Goal: Information Seeking & Learning: Learn about a topic

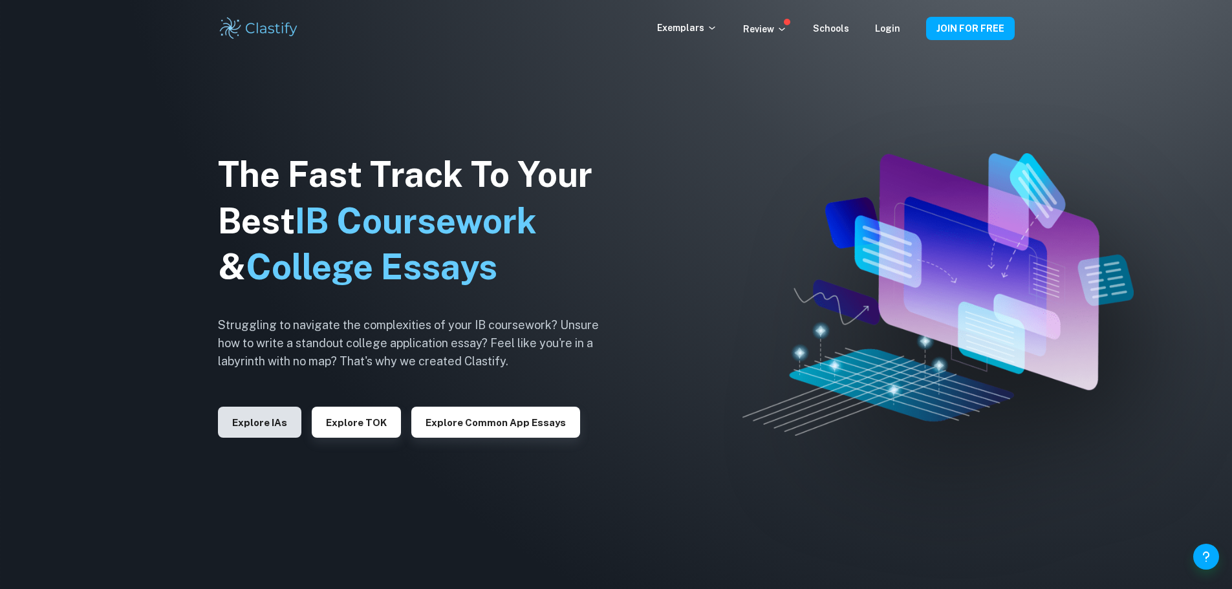
click at [271, 420] on button "Explore IAs" at bounding box center [259, 422] width 83 height 31
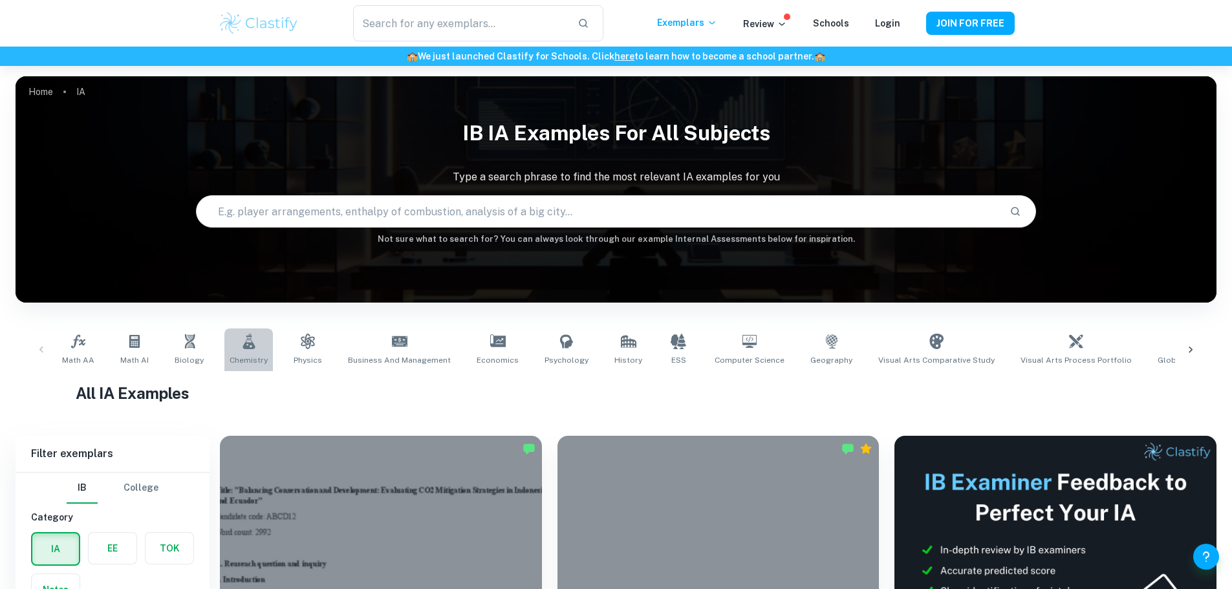
click at [234, 352] on link "Chemistry" at bounding box center [248, 349] width 48 height 43
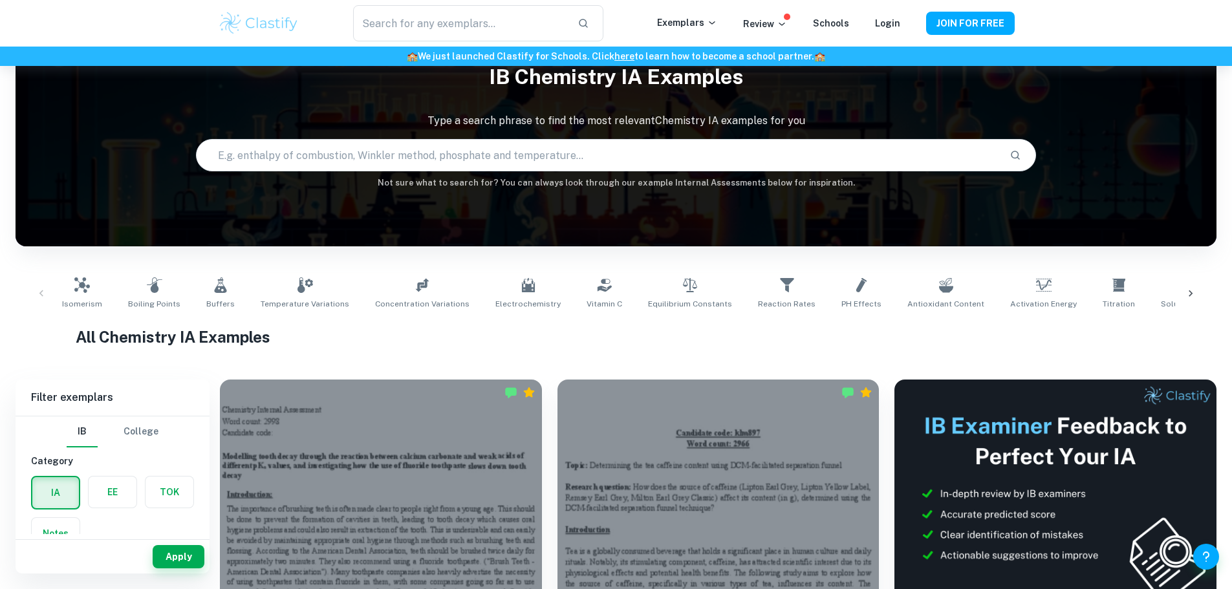
scroll to position [65, 0]
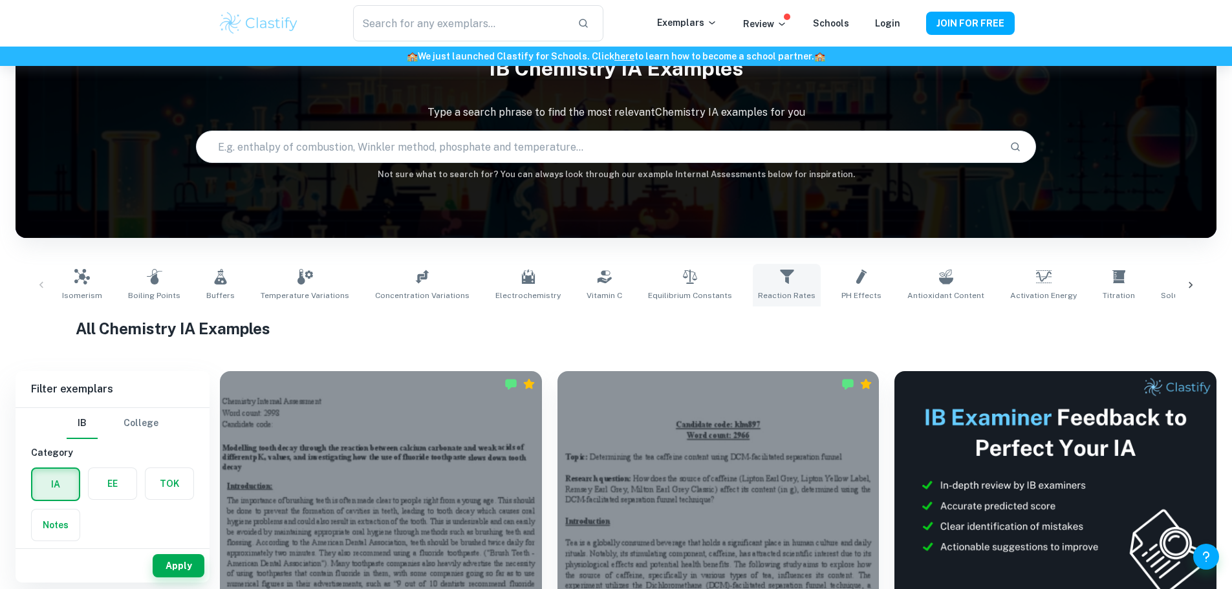
click at [757, 288] on link "Reaction Rates" at bounding box center [787, 285] width 68 height 43
type input "Reaction Rates"
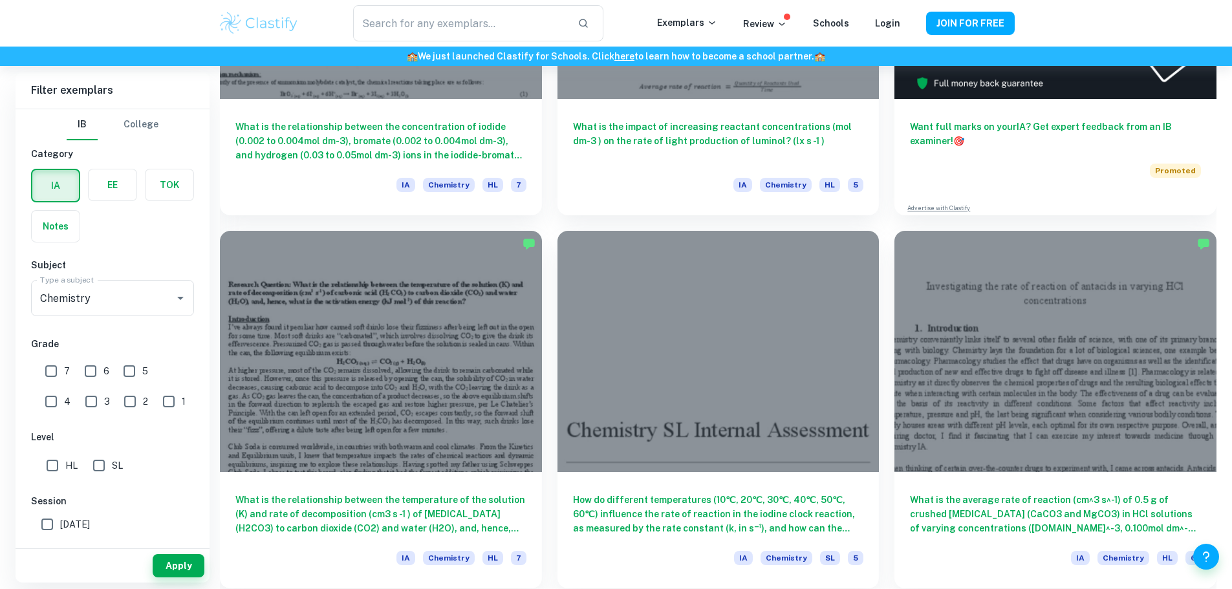
scroll to position [583, 0]
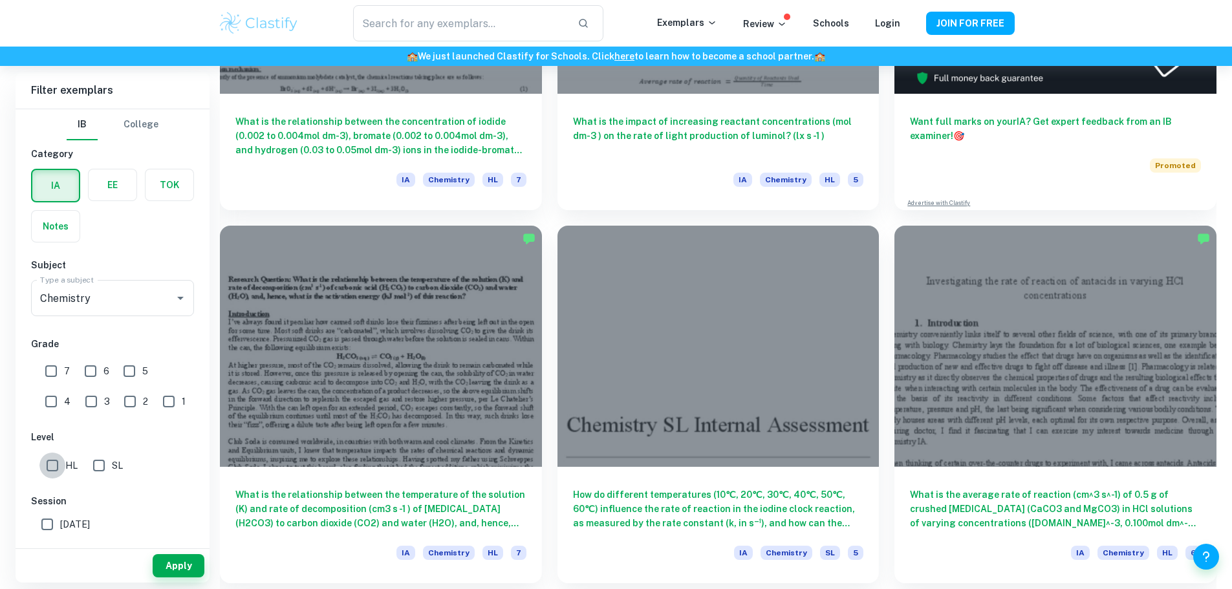
click at [54, 467] on input "HL" at bounding box center [52, 466] width 26 height 26
checkbox input "true"
click at [52, 372] on input "7" at bounding box center [51, 371] width 26 height 26
checkbox input "true"
click at [174, 555] on button "Apply" at bounding box center [179, 565] width 52 height 23
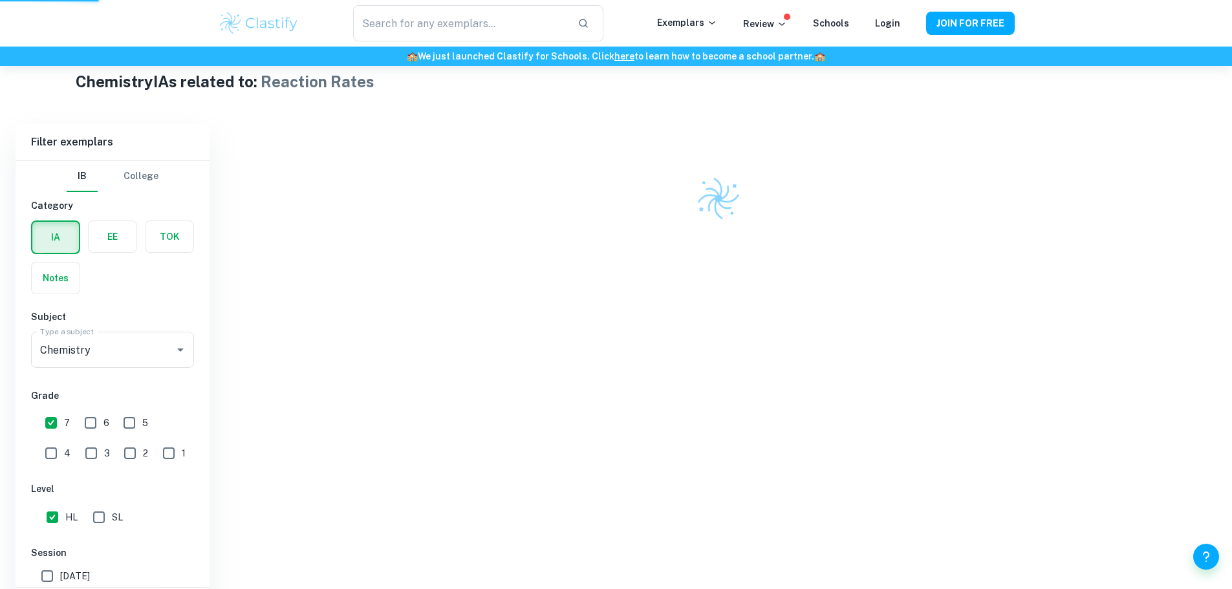
scroll to position [260, 0]
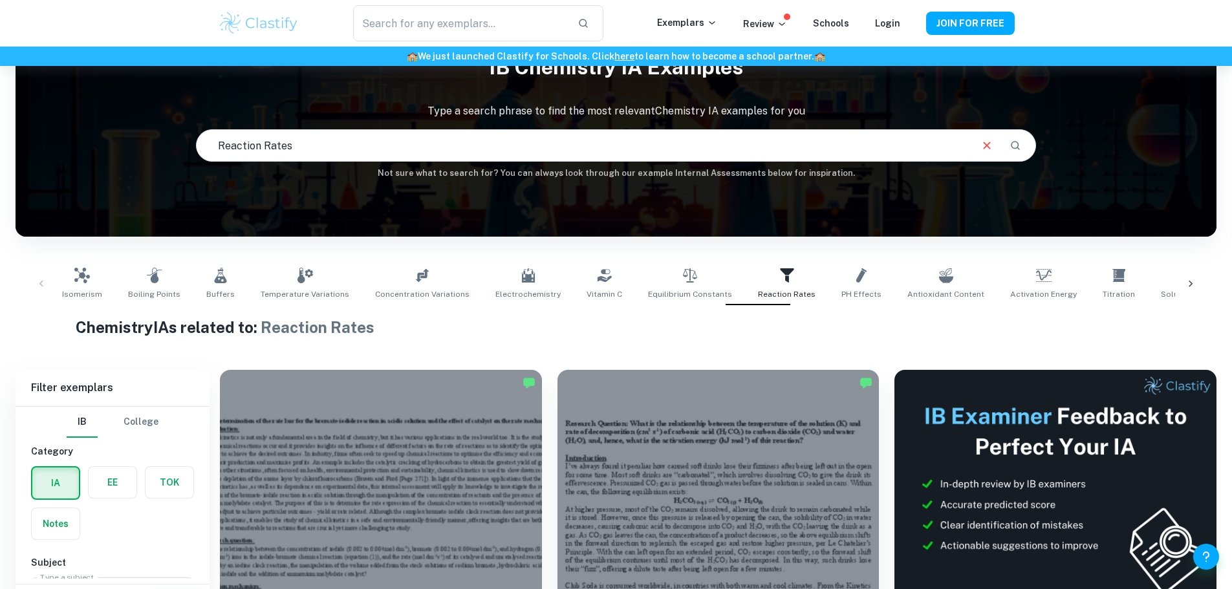
scroll to position [260, 0]
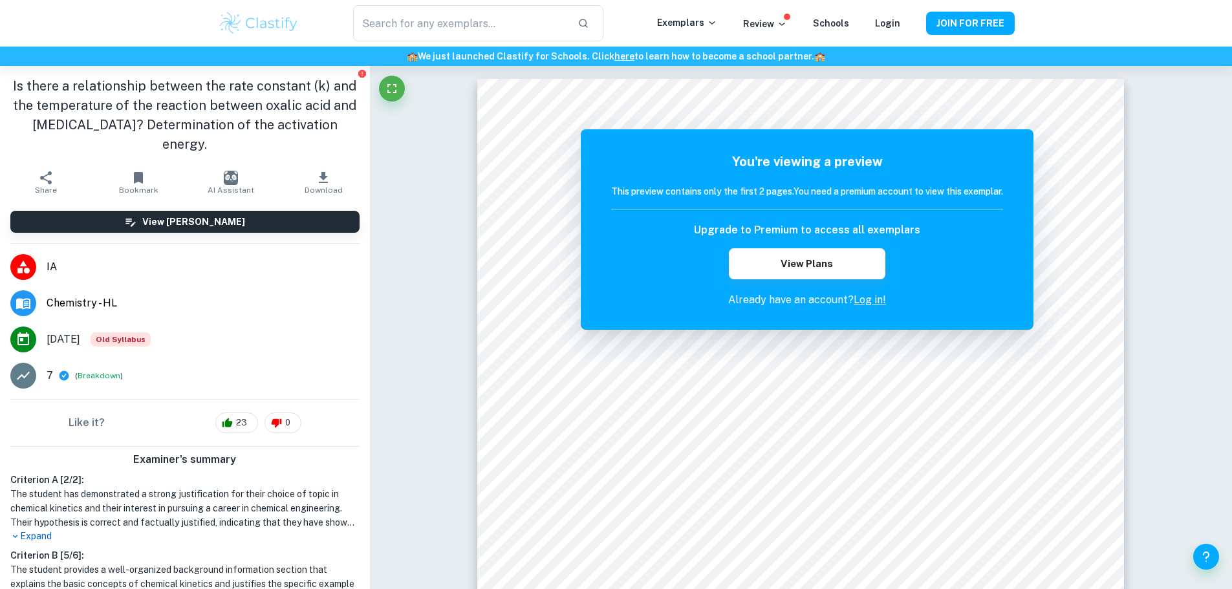
click at [871, 297] on link "Log in!" at bounding box center [869, 300] width 32 height 12
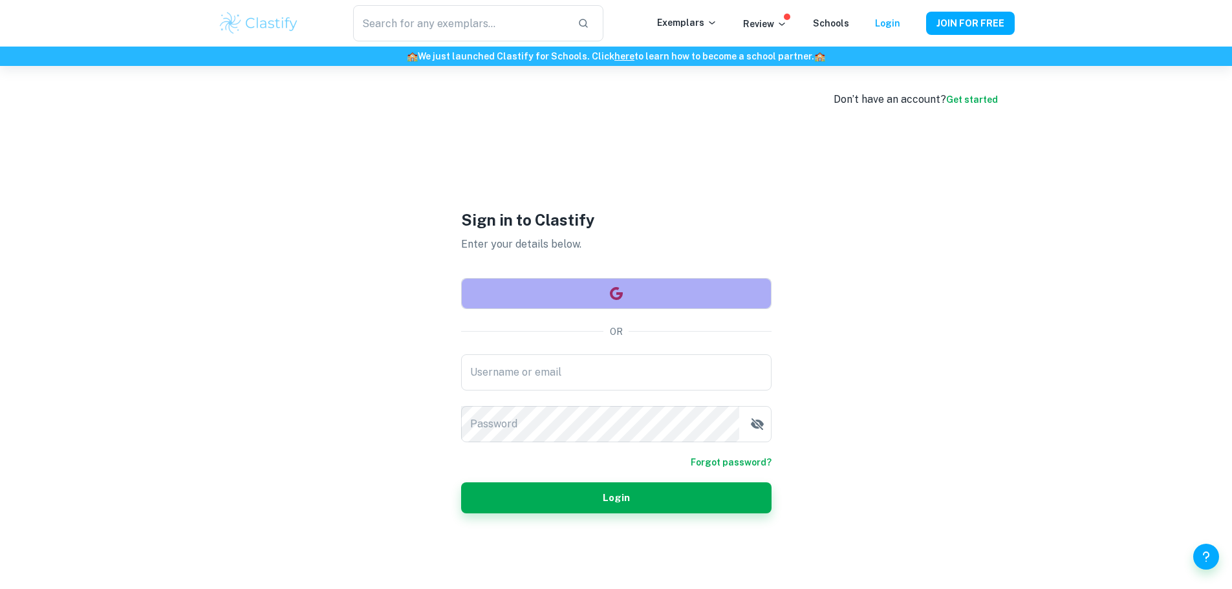
click at [642, 283] on button "button" at bounding box center [616, 293] width 310 height 31
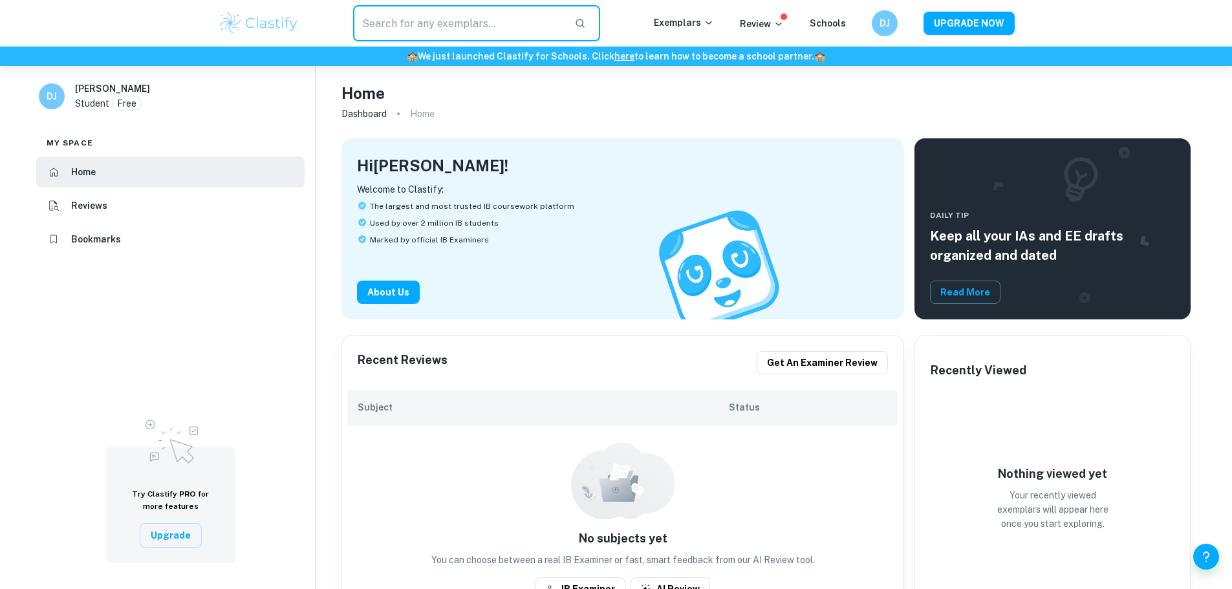
click at [436, 21] on input "text" at bounding box center [458, 23] width 211 height 36
type input "chem"
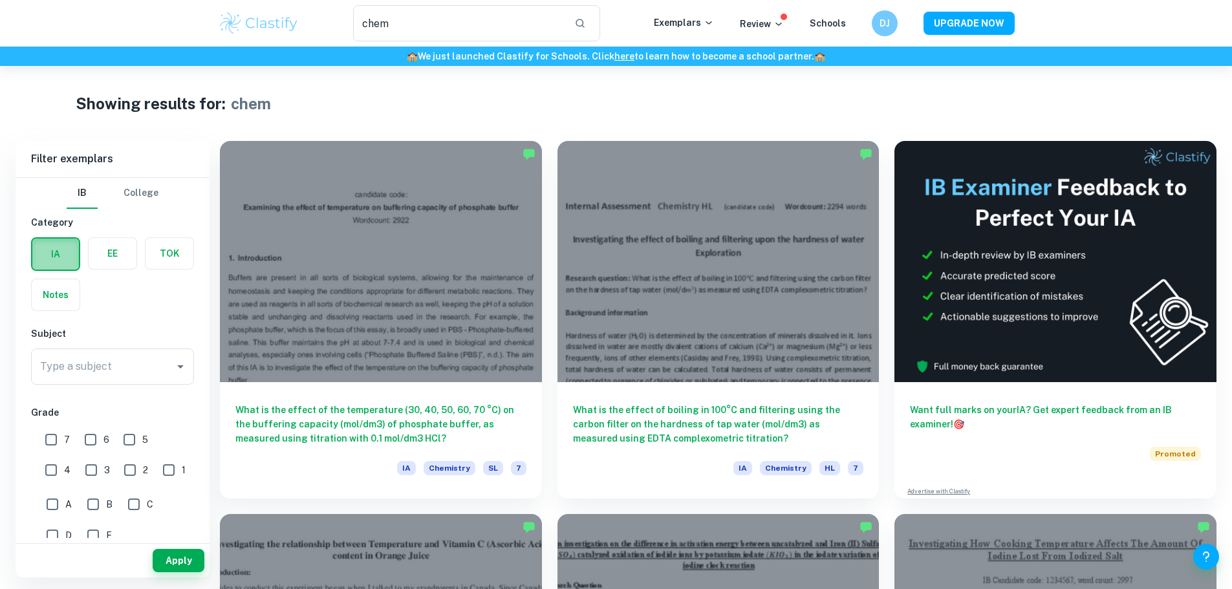
click at [49, 253] on label "button" at bounding box center [55, 254] width 47 height 31
click at [0, 0] on input "radio" at bounding box center [0, 0] width 0 height 0
click at [279, 19] on img at bounding box center [259, 23] width 82 height 26
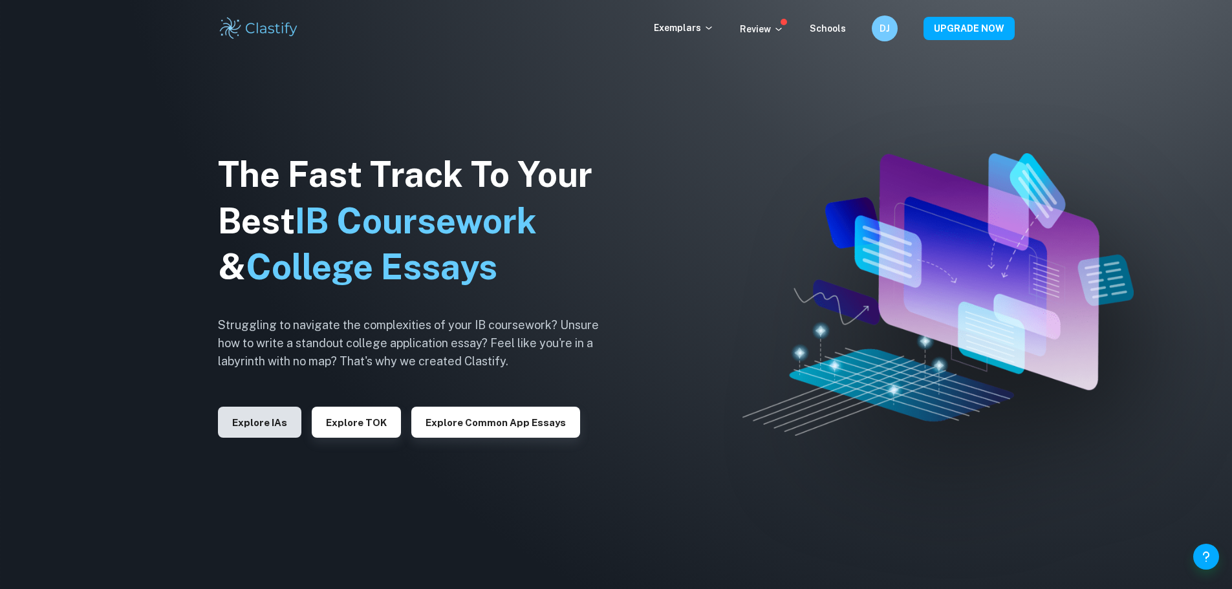
click at [254, 420] on button "Explore IAs" at bounding box center [259, 422] width 83 height 31
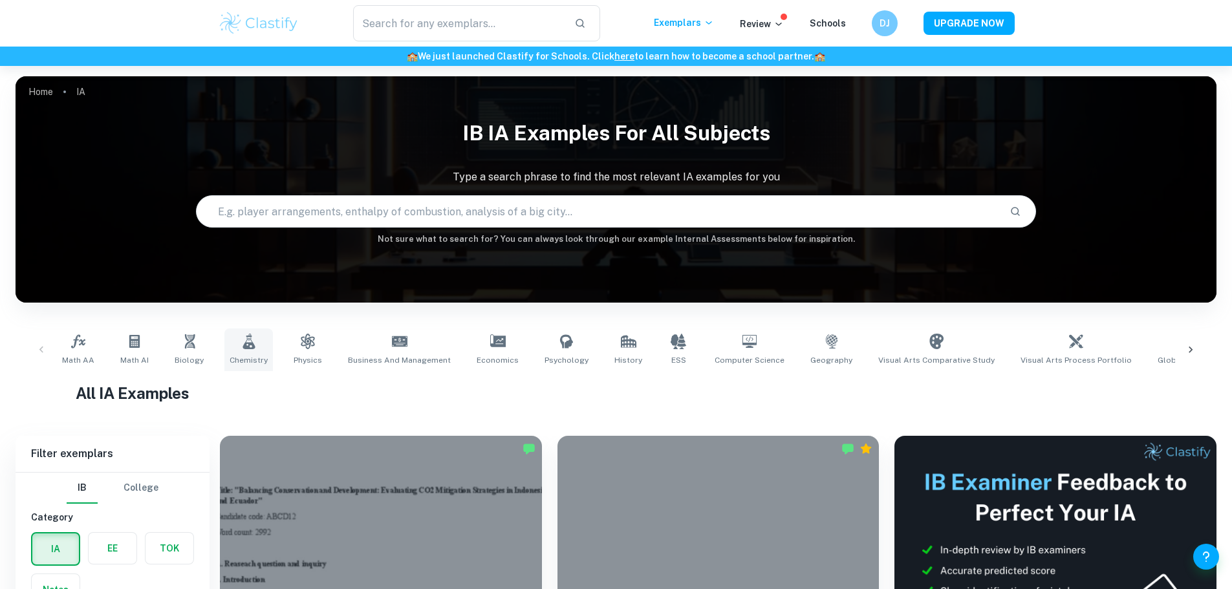
click at [250, 344] on icon at bounding box center [249, 342] width 16 height 16
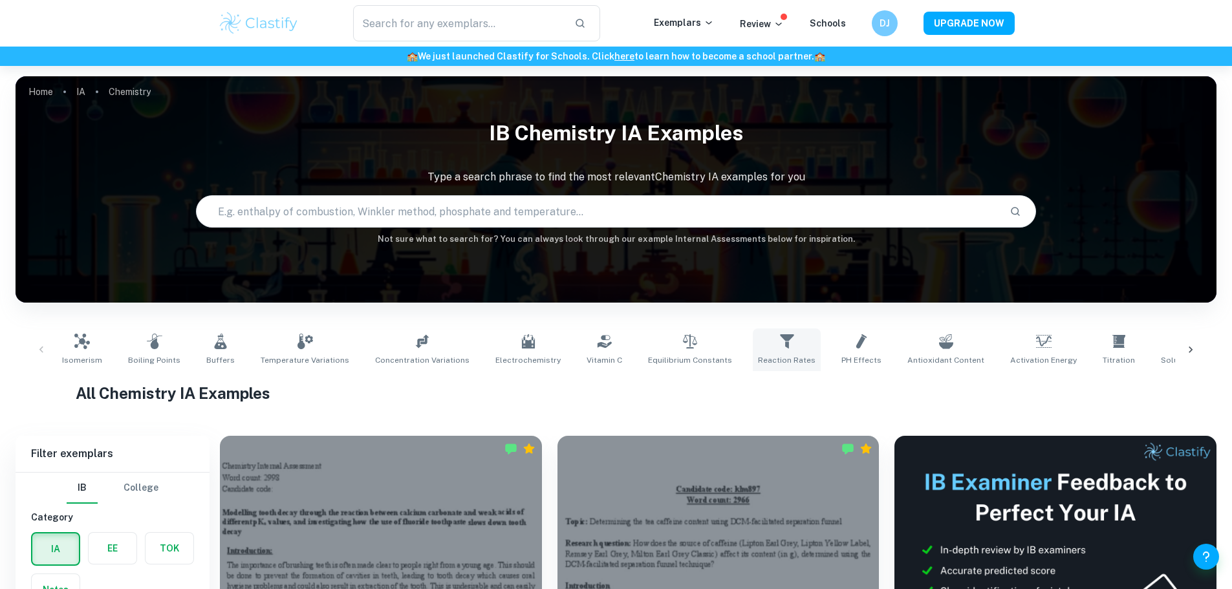
click at [771, 356] on span "Reaction Rates" at bounding box center [787, 360] width 58 height 12
type input "Reaction Rates"
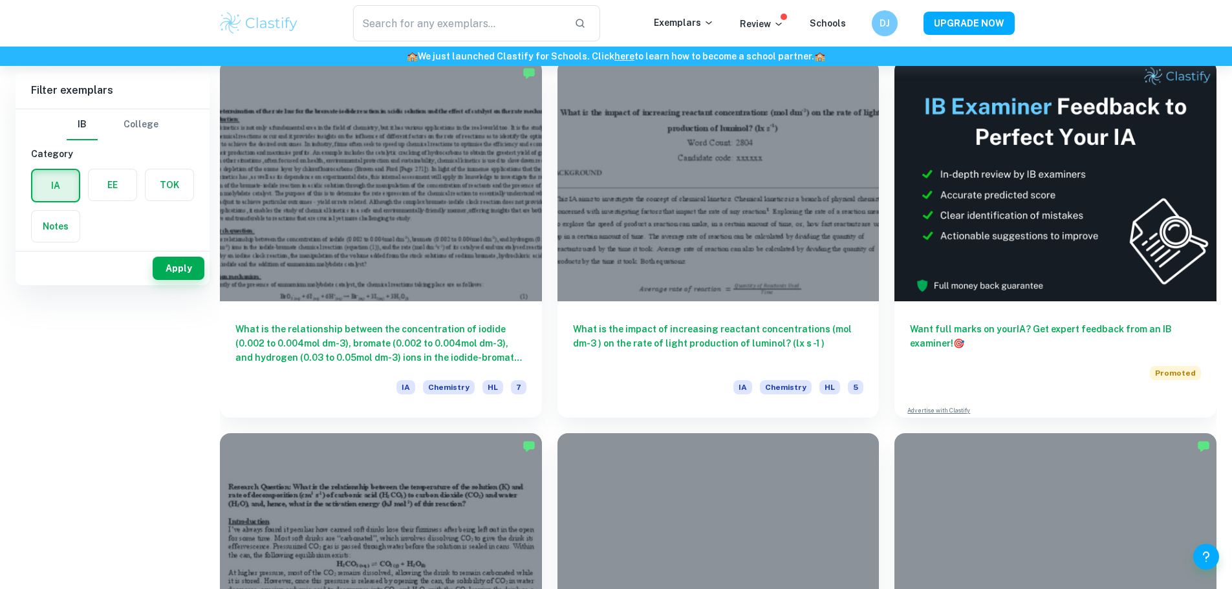
scroll to position [454, 0]
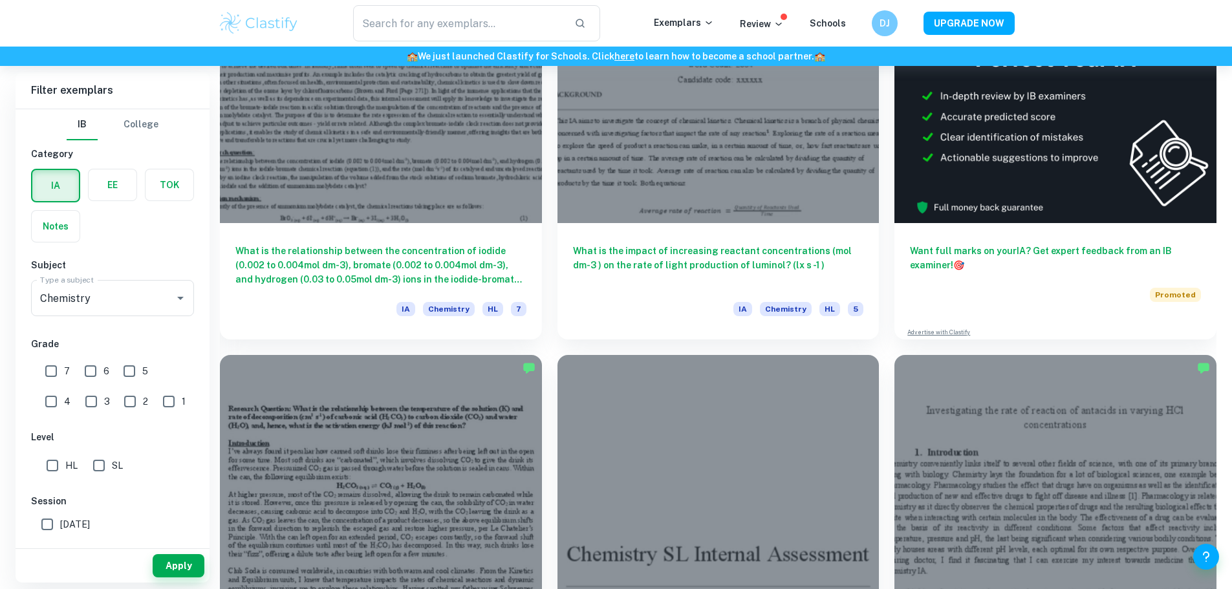
click at [52, 375] on input "7" at bounding box center [51, 371] width 26 height 26
checkbox input "true"
click at [61, 463] on input "HL" at bounding box center [52, 466] width 26 height 26
checkbox input "true"
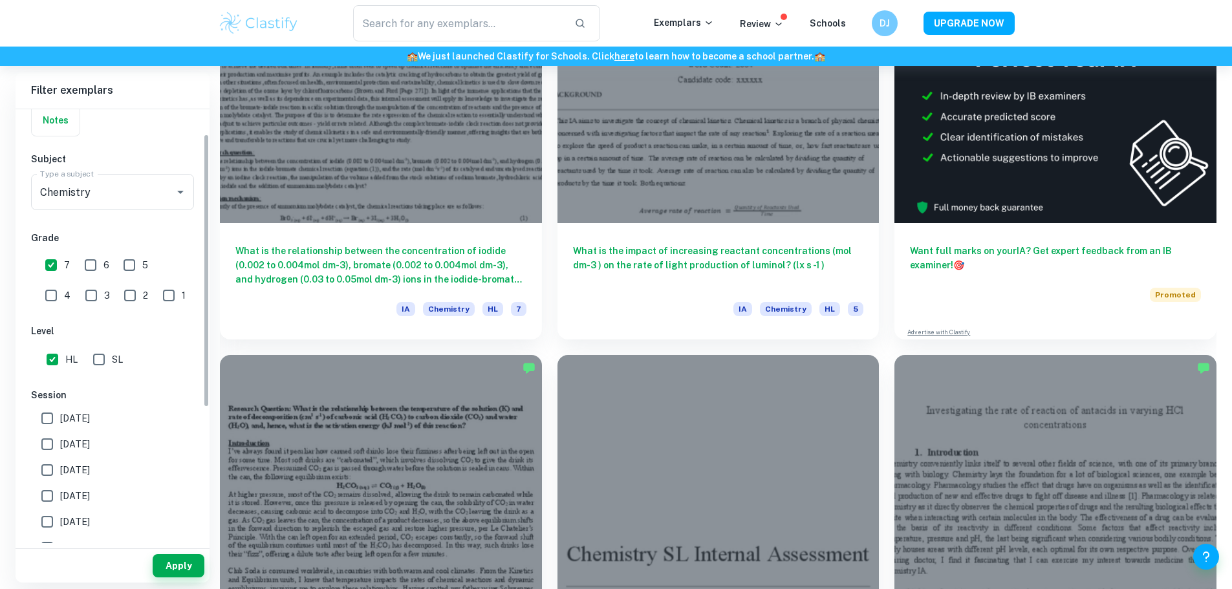
scroll to position [129, 0]
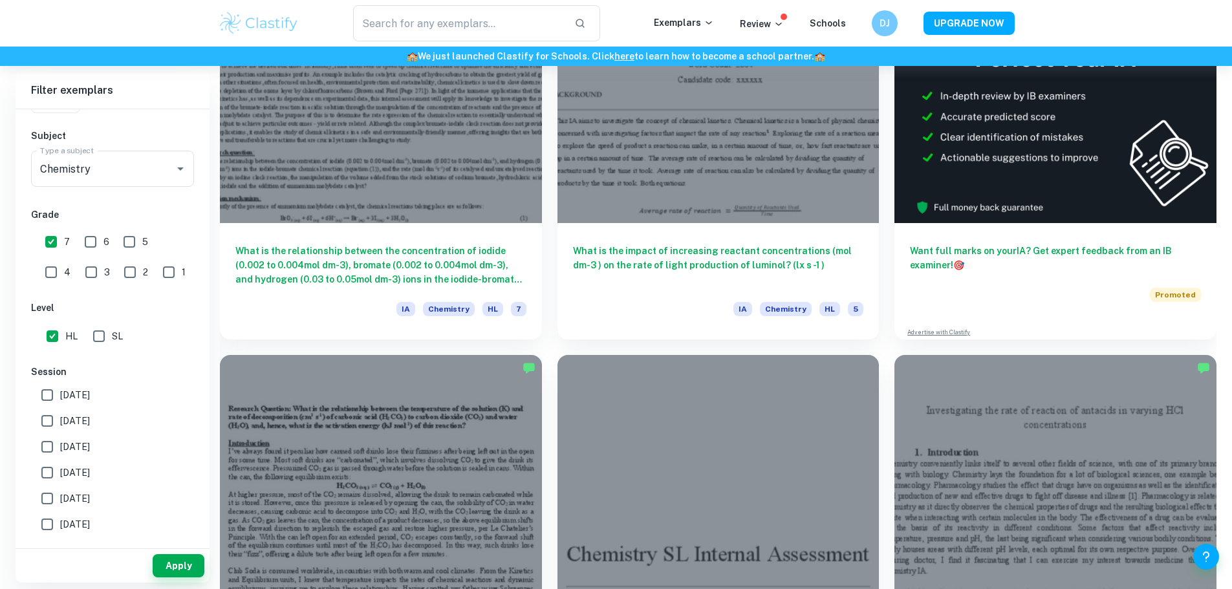
click at [90, 392] on span "[DATE]" at bounding box center [75, 395] width 30 height 14
click at [60, 392] on input "[DATE]" at bounding box center [47, 395] width 26 height 26
checkbox input "true"
click at [90, 414] on span "[DATE]" at bounding box center [75, 421] width 30 height 14
click at [60, 414] on input "[DATE]" at bounding box center [47, 421] width 26 height 26
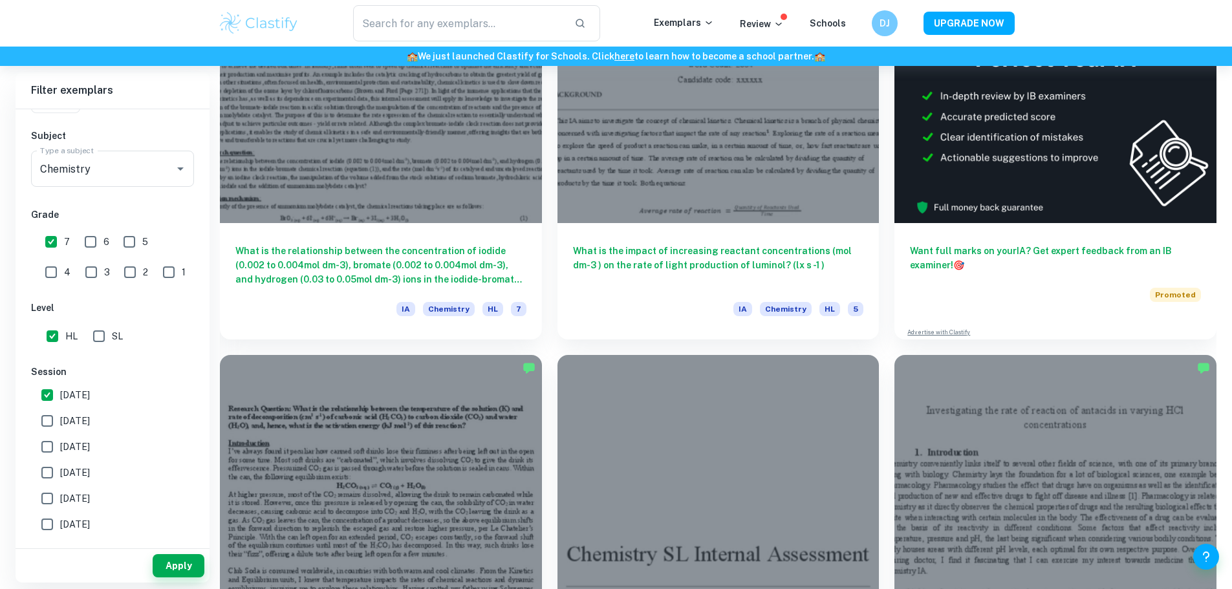
checkbox input "true"
click at [174, 559] on button "Apply" at bounding box center [179, 565] width 52 height 23
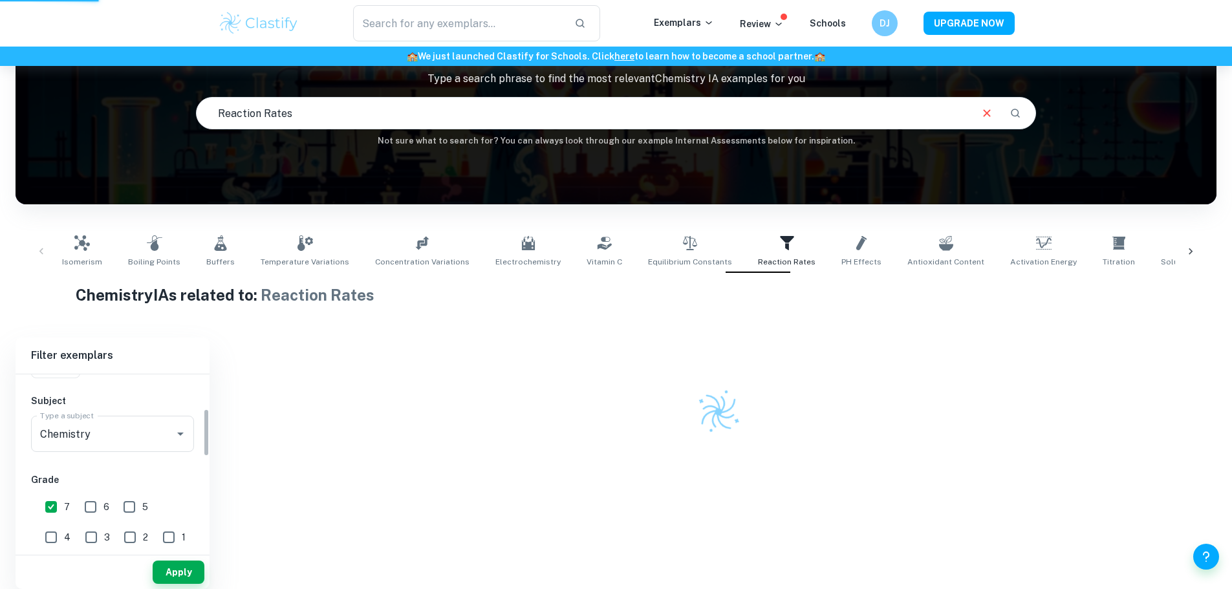
scroll to position [66, 0]
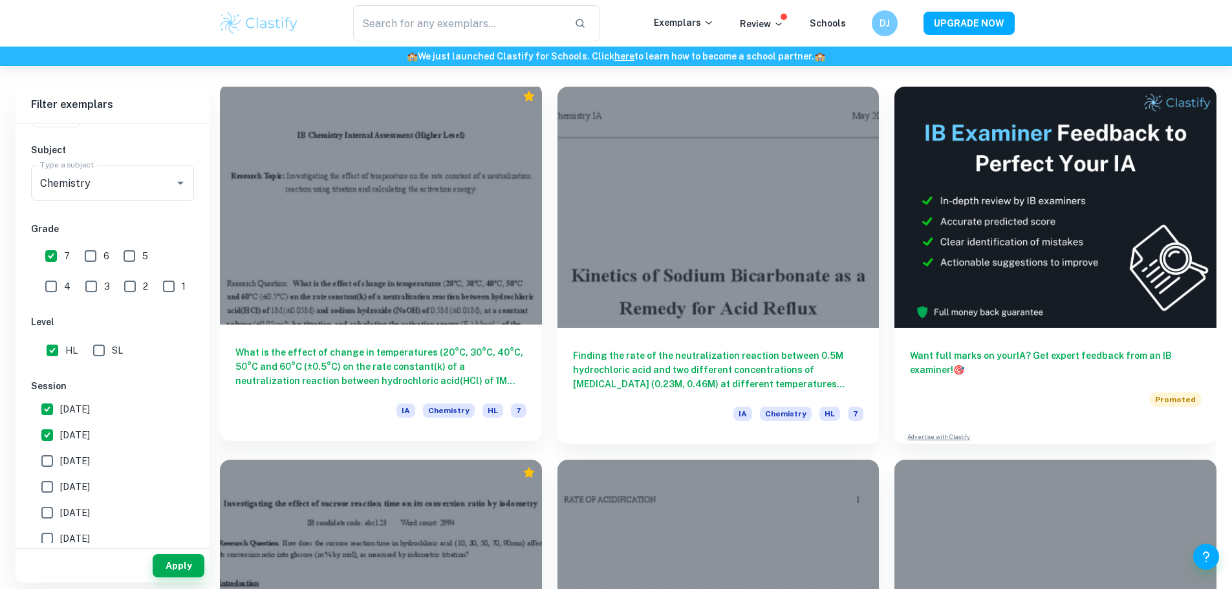
scroll to position [388, 0]
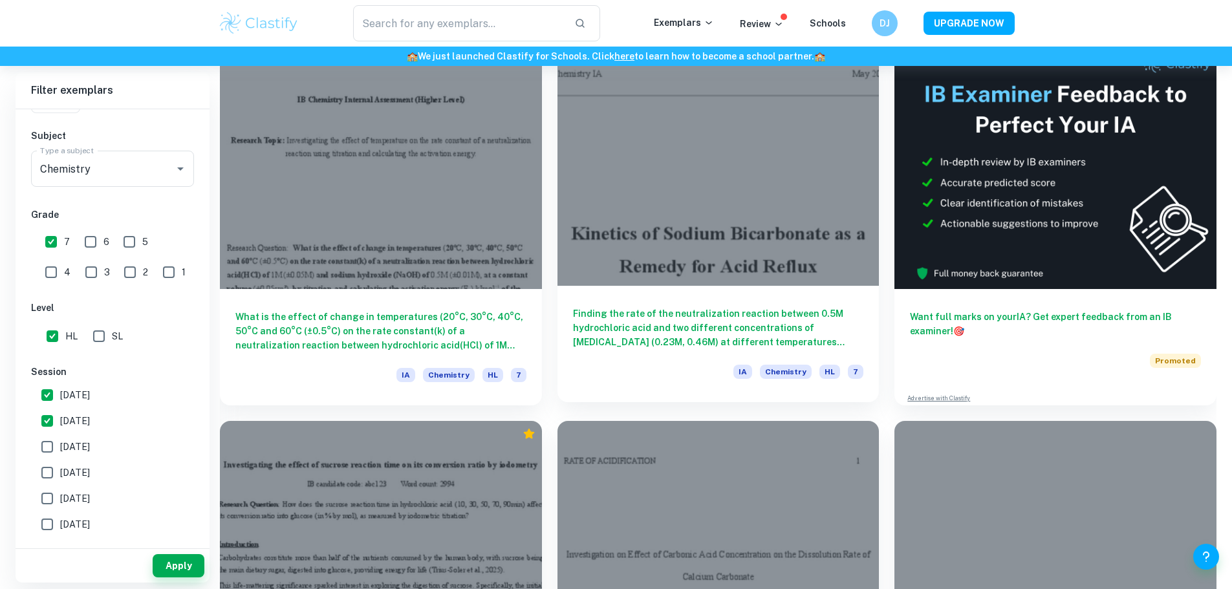
click at [584, 306] on h6 "Finding the rate of the neutralization reaction between 0.5M hydrochloric acid …" at bounding box center [718, 327] width 291 height 43
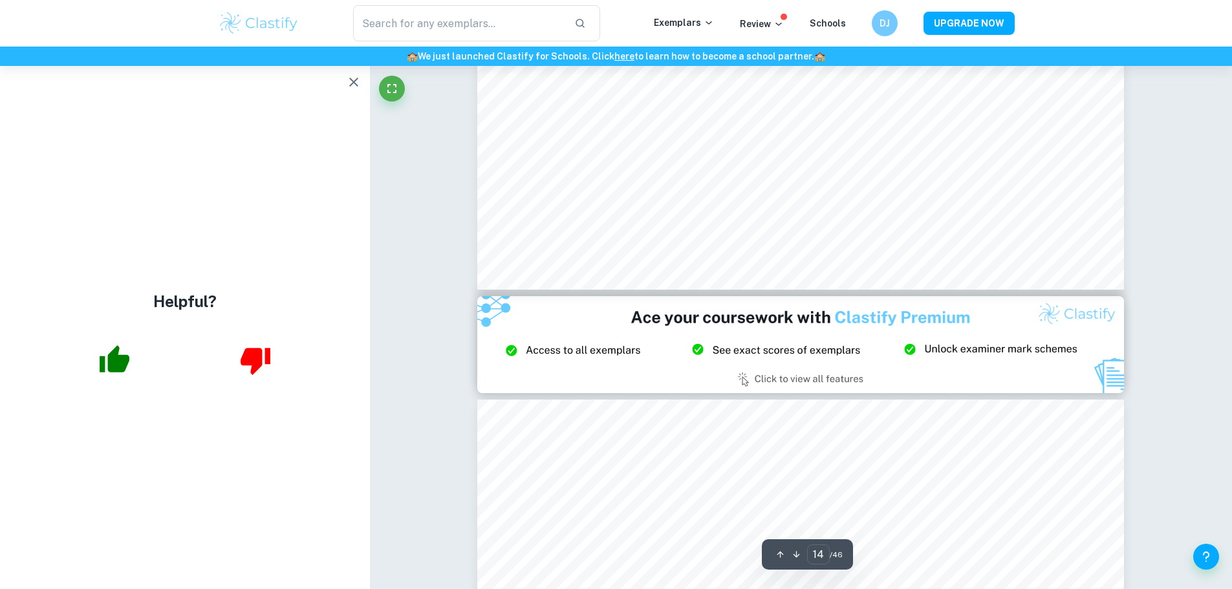
scroll to position [11638, 0]
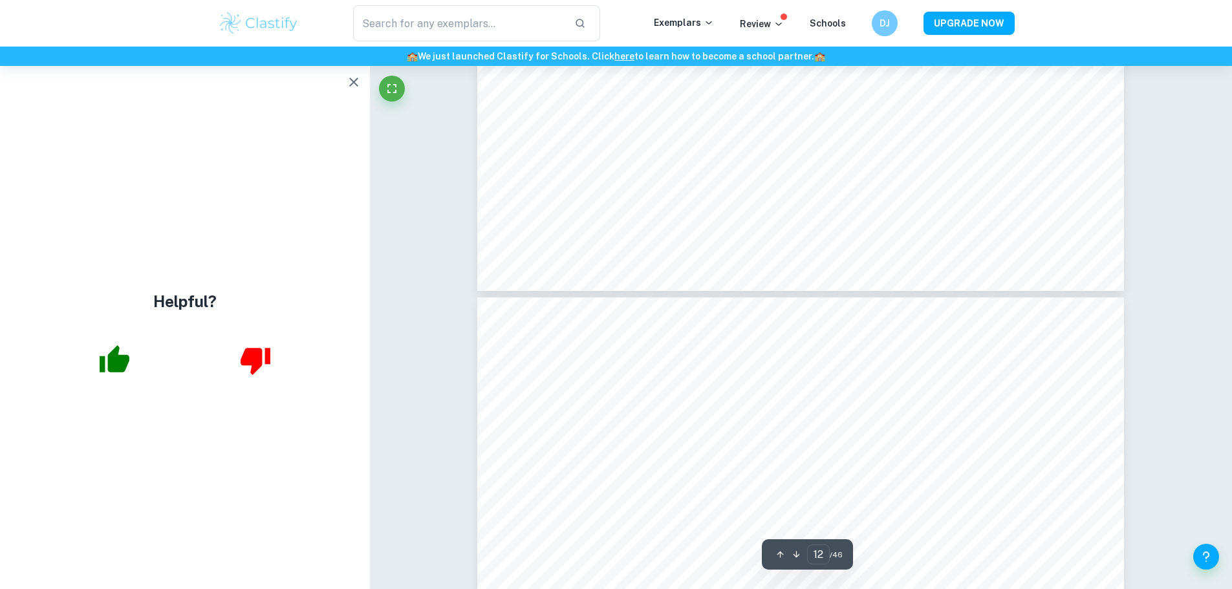
type input "11"
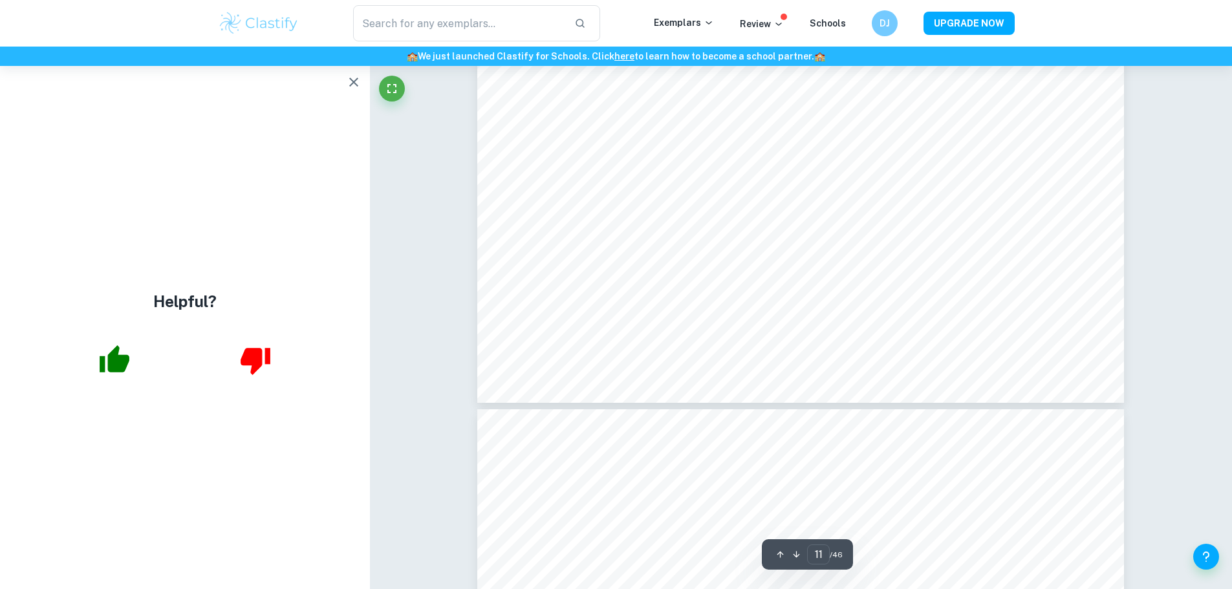
scroll to position [8987, 0]
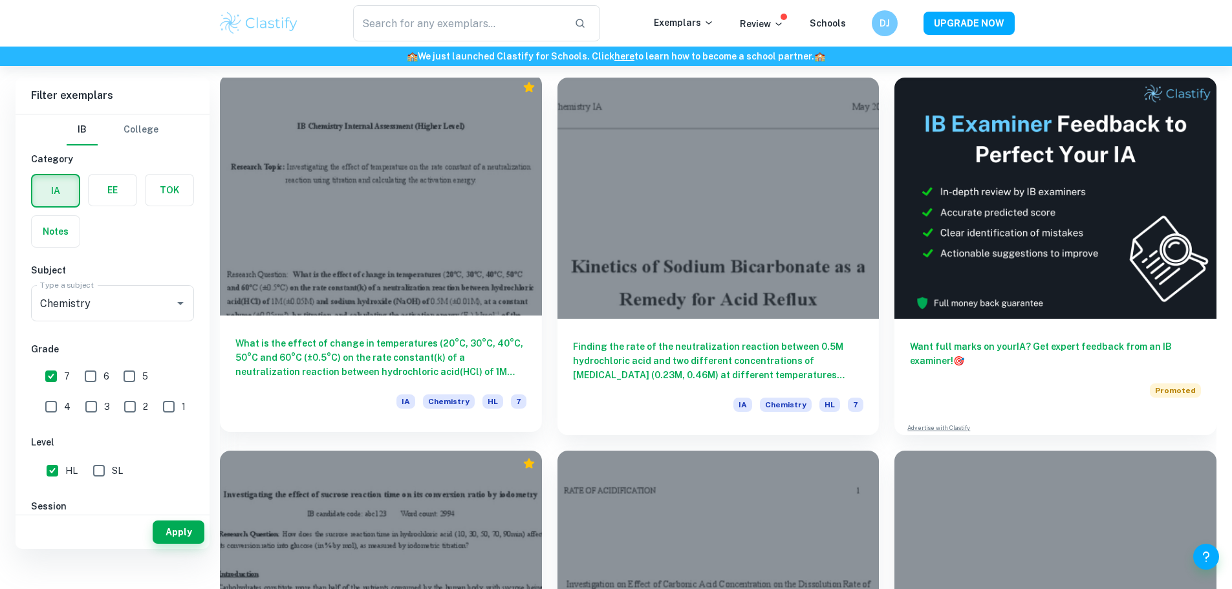
scroll to position [325, 0]
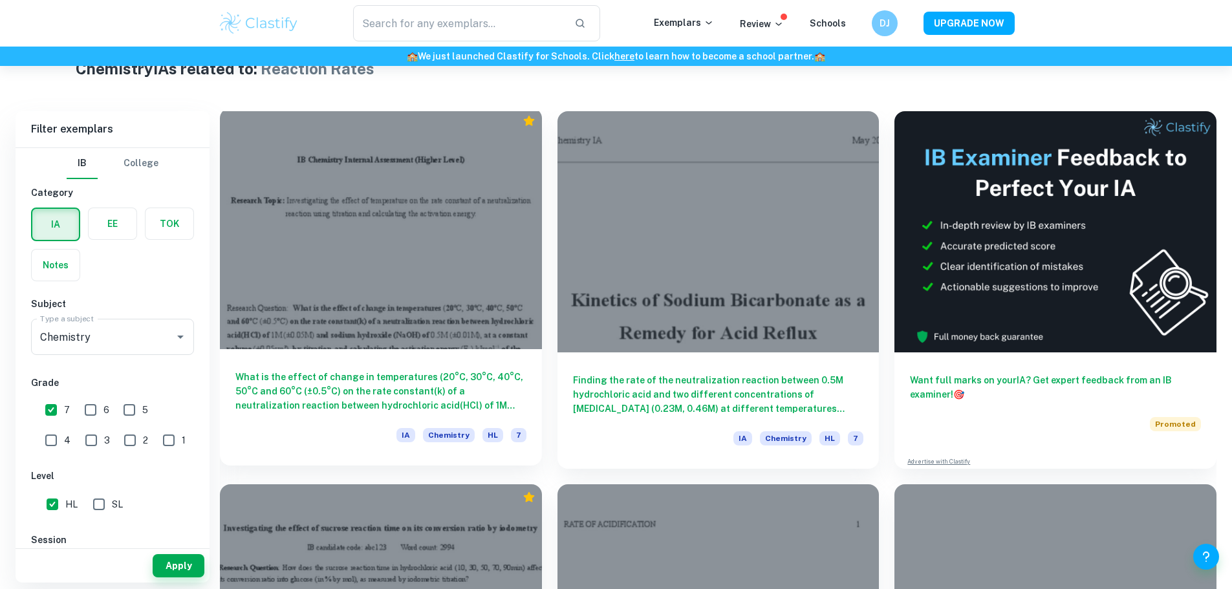
click at [368, 370] on h6 "What is the effect of change in temperatures (20°C, 30°C, 40°C, 50°C and 60°C (…" at bounding box center [380, 391] width 291 height 43
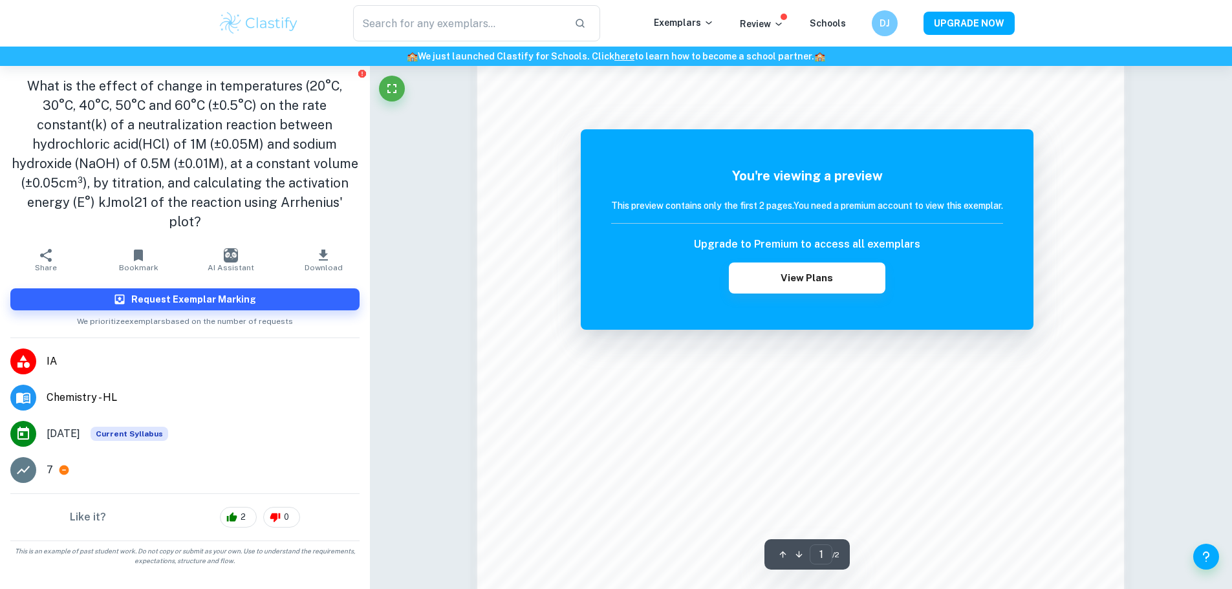
scroll to position [1259, 0]
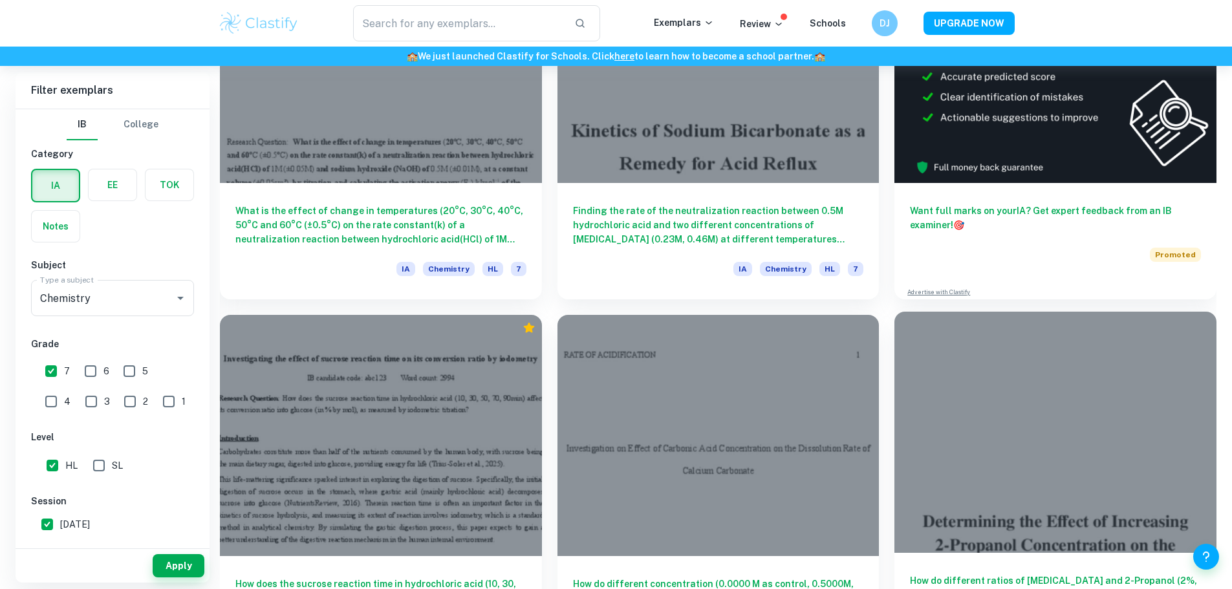
scroll to position [454, 0]
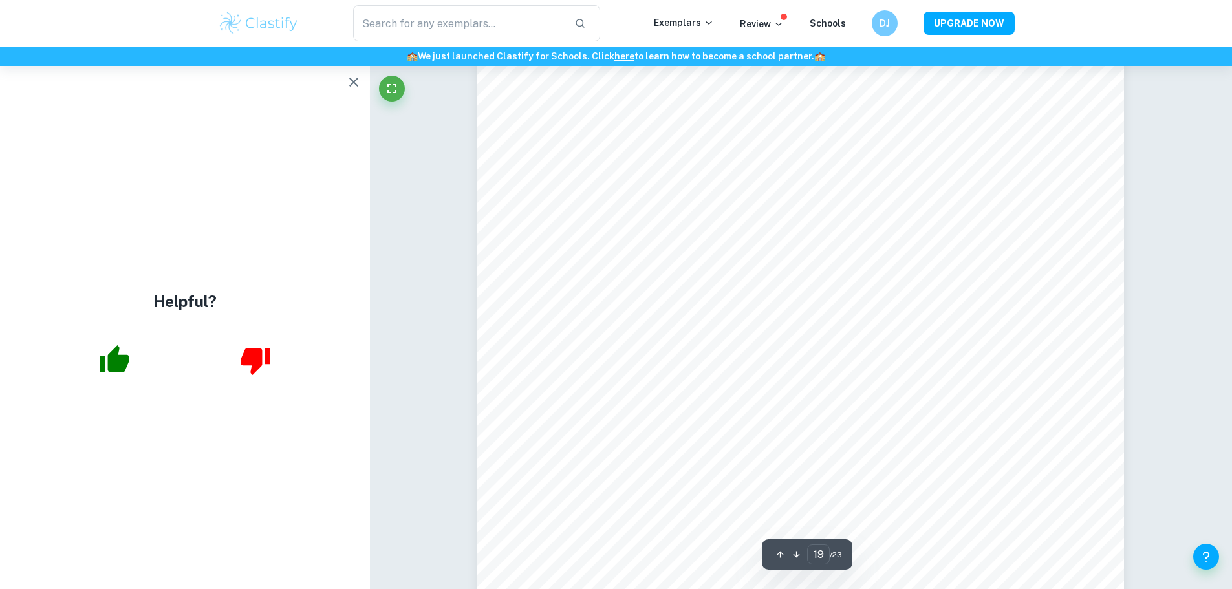
scroll to position [15906, 0]
type input "20"
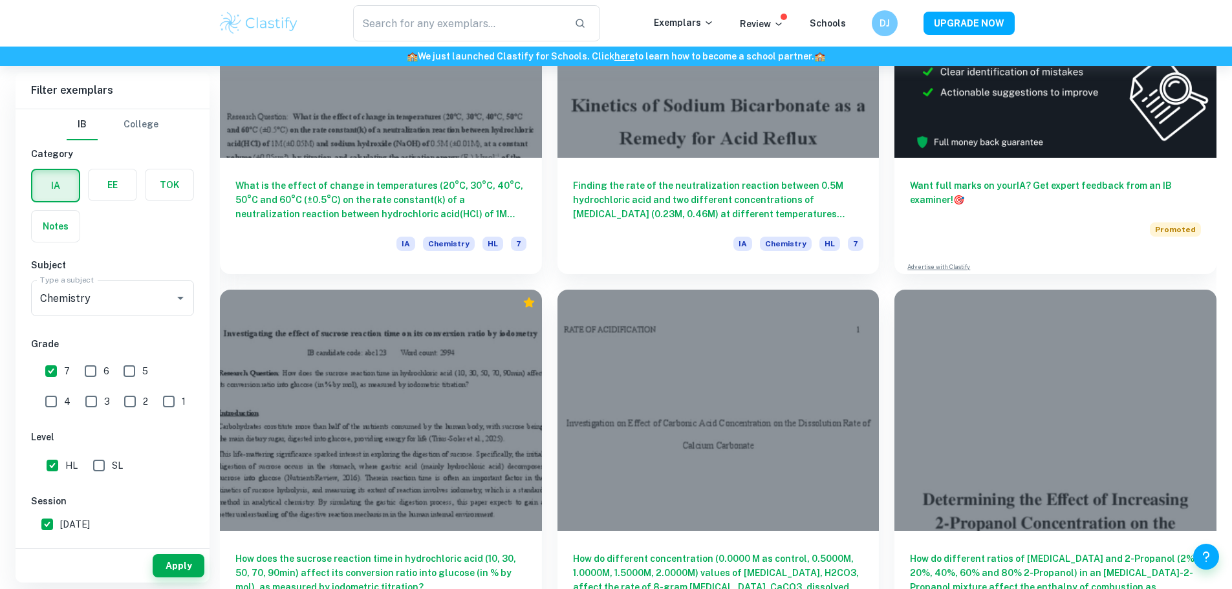
scroll to position [583, 0]
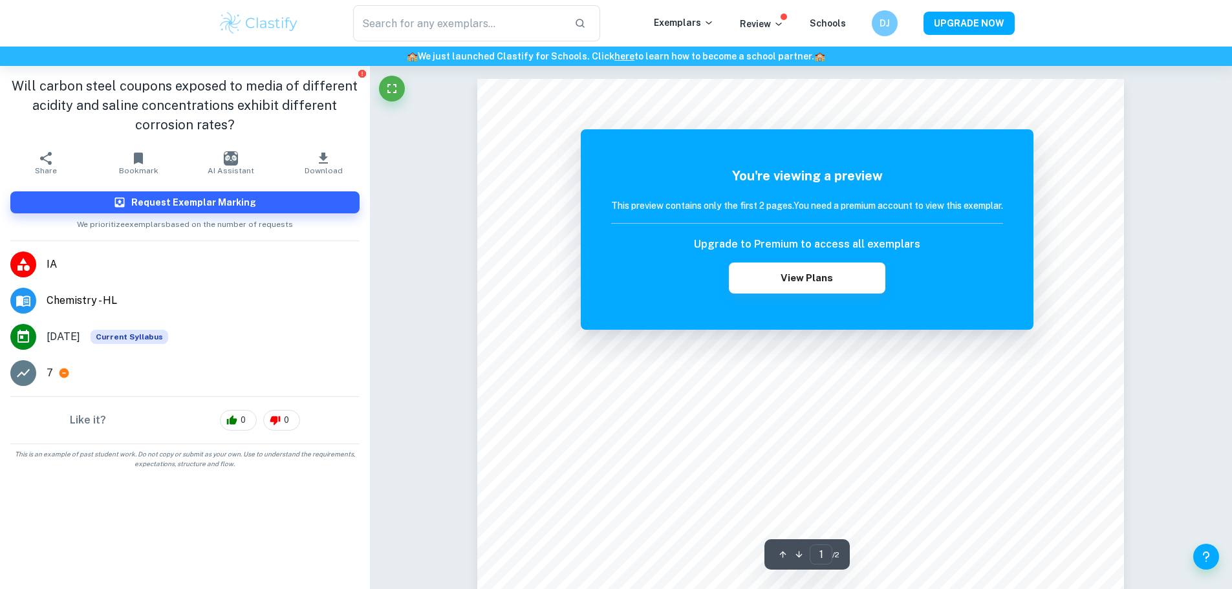
drag, startPoint x: 802, startPoint y: 251, endPoint x: 808, endPoint y: 254, distance: 7.2
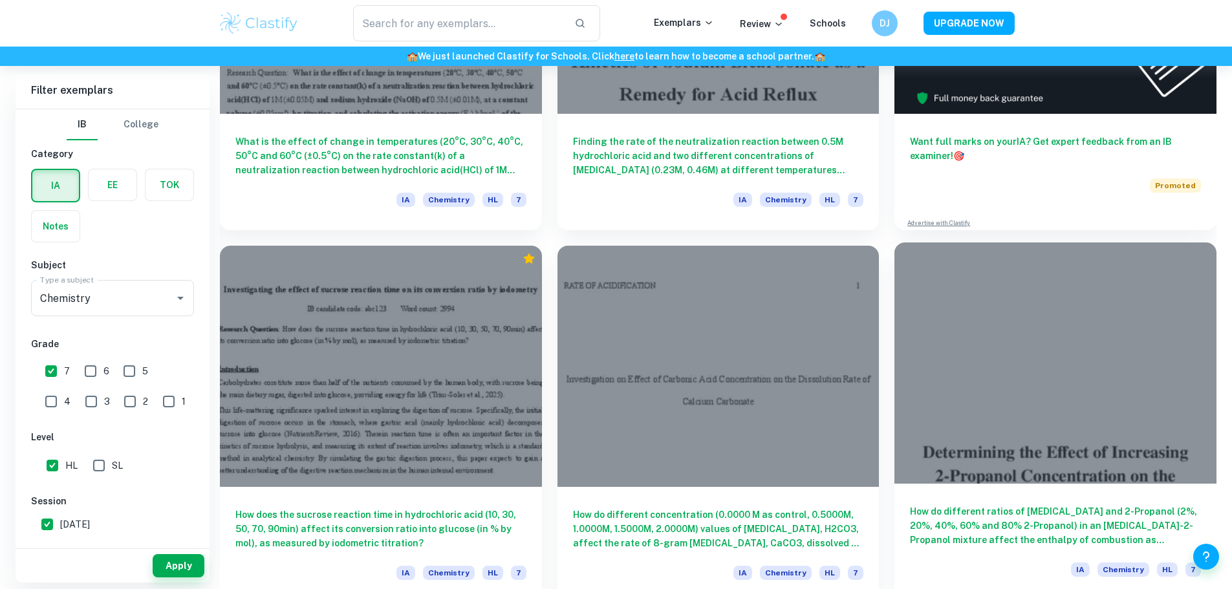
scroll to position [583, 0]
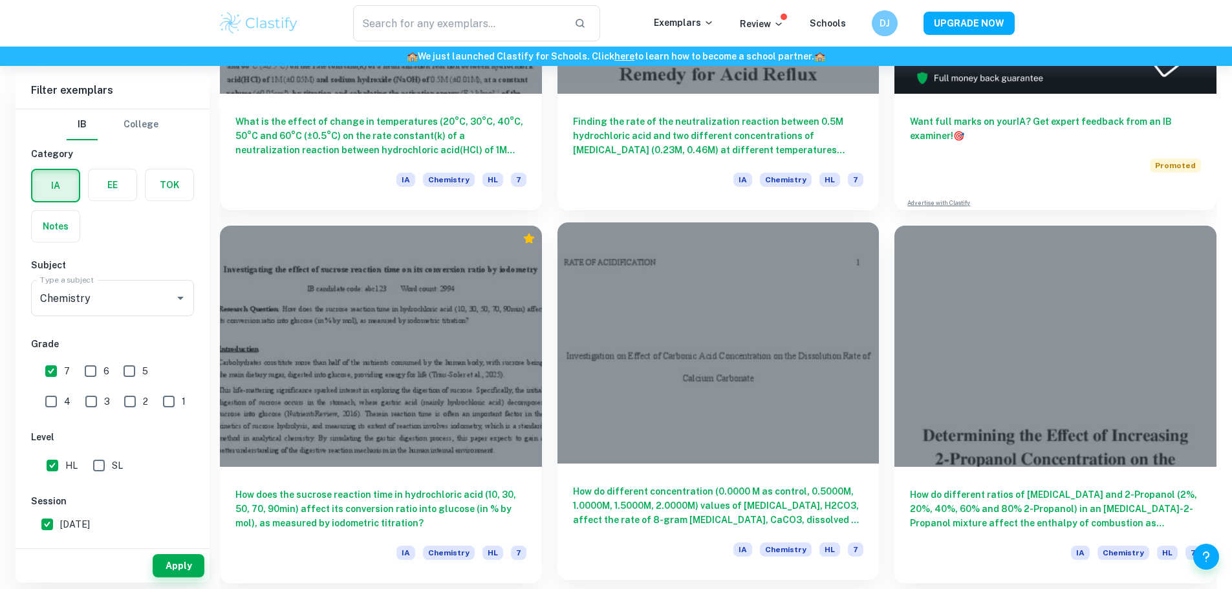
click at [573, 484] on h6 "How do different concentration (0.0000 M as control, 0.5000M, 1.0000M, 1.5000M,…" at bounding box center [718, 505] width 291 height 43
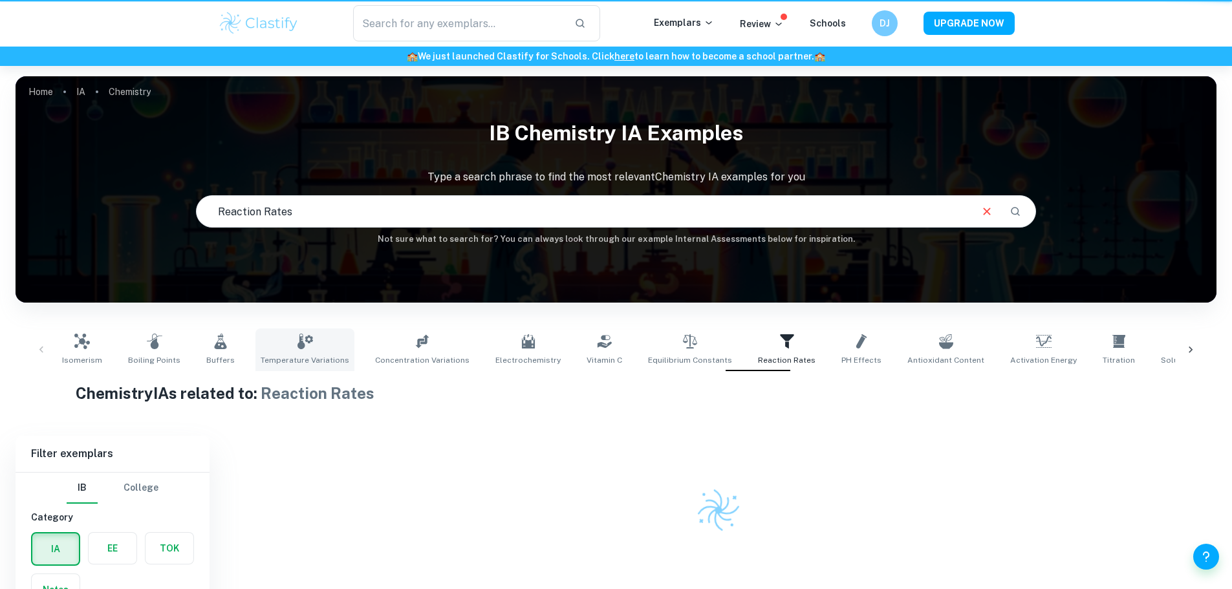
scroll to position [66, 0]
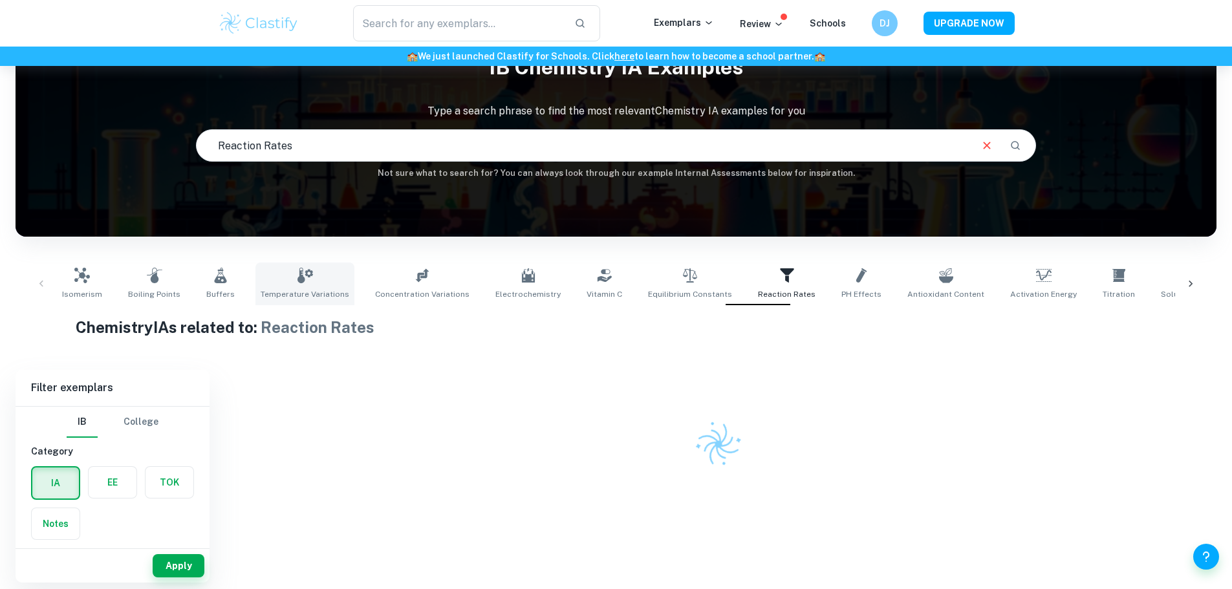
click at [287, 302] on link "Temperature Variations" at bounding box center [304, 284] width 99 height 43
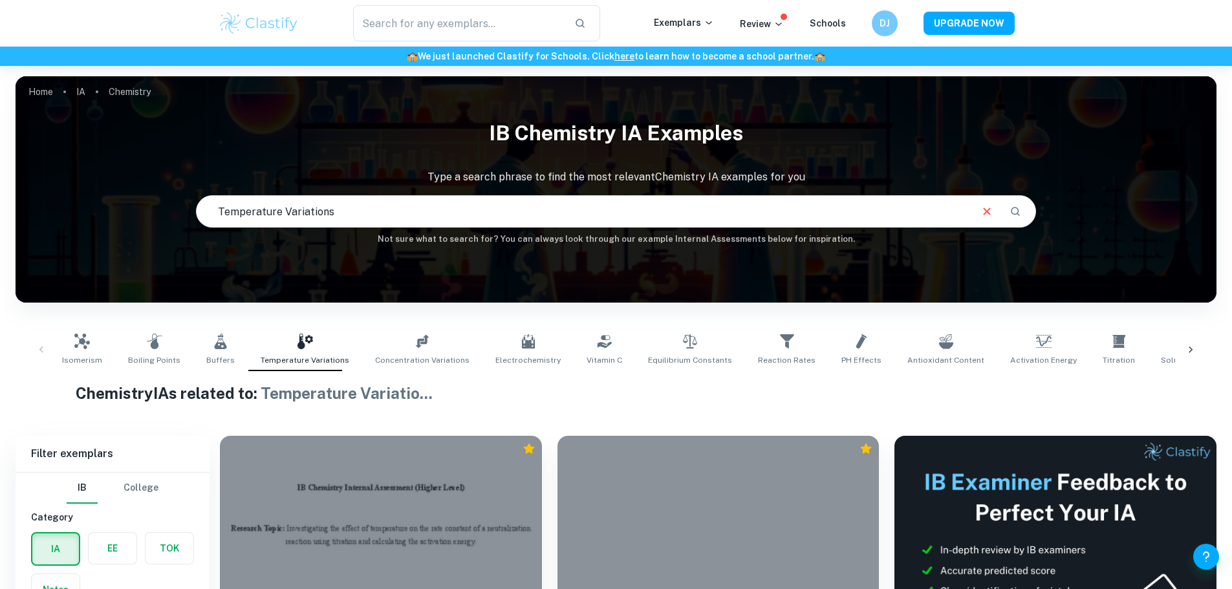
drag, startPoint x: 287, startPoint y: 302, endPoint x: 688, endPoint y: 277, distance: 401.7
click at [689, 76] on div "Home IA Chemistry IB Chemistry IA examples Type a search phrase to find the mos…" at bounding box center [616, 76] width 1201 height 0
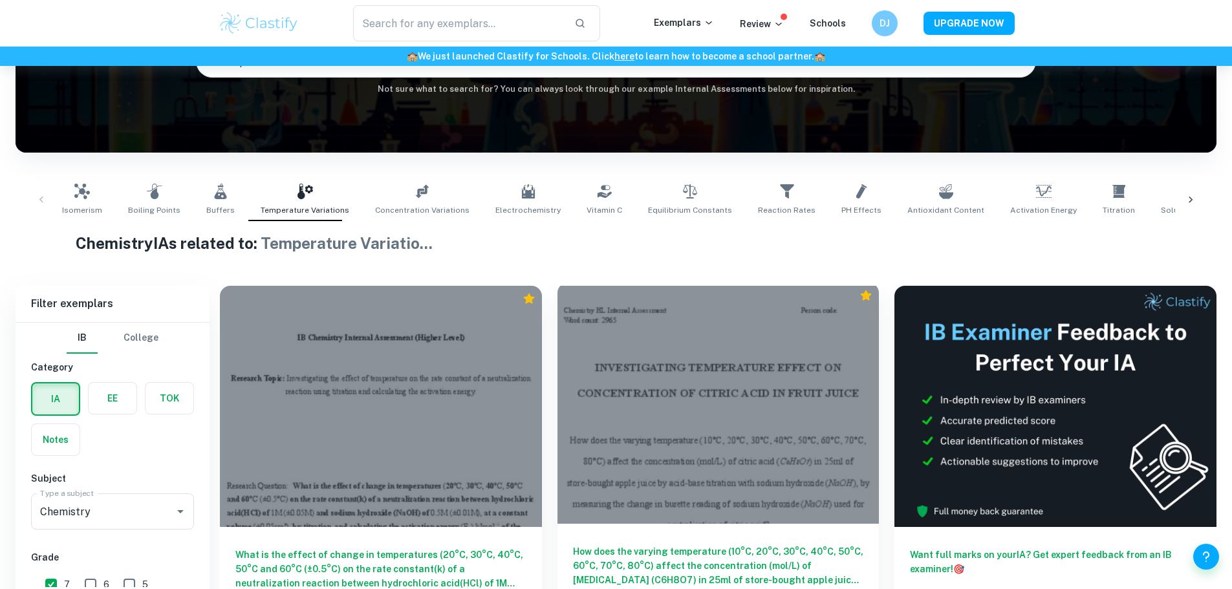
scroll to position [194, 0]
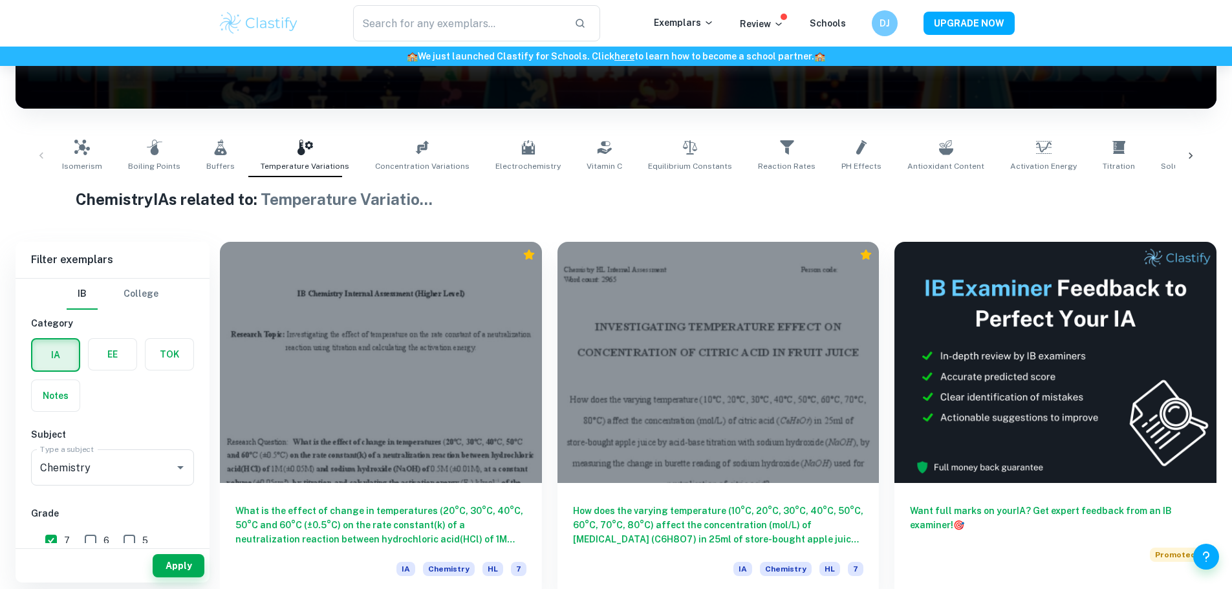
click at [753, 153] on link "Reaction Rates" at bounding box center [787, 155] width 68 height 43
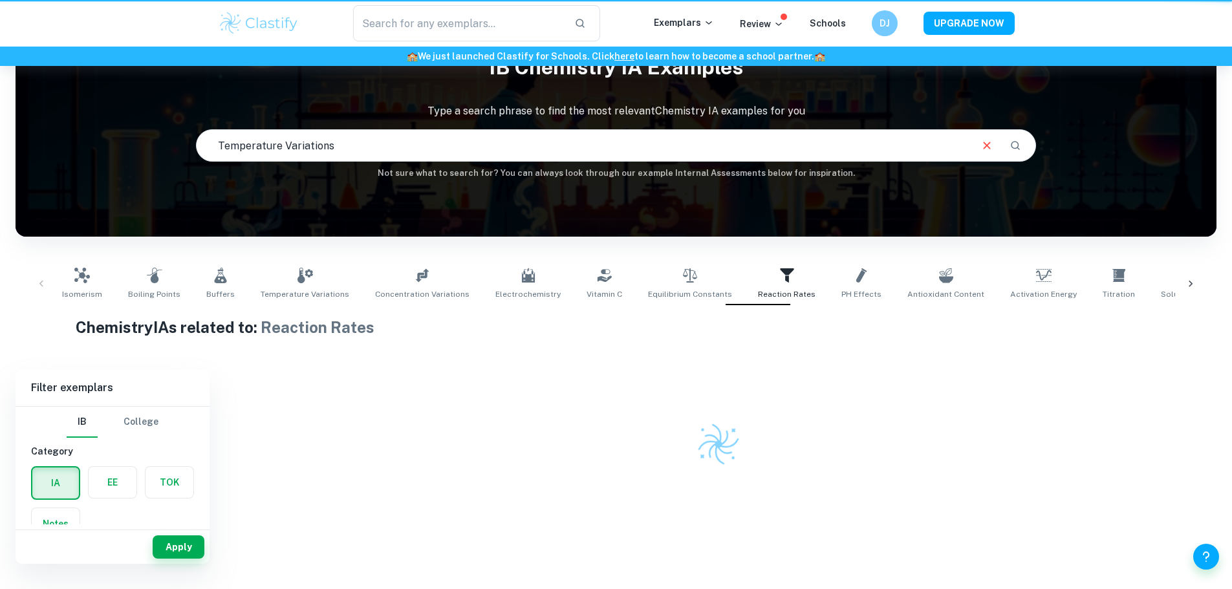
type input "Reaction Rates"
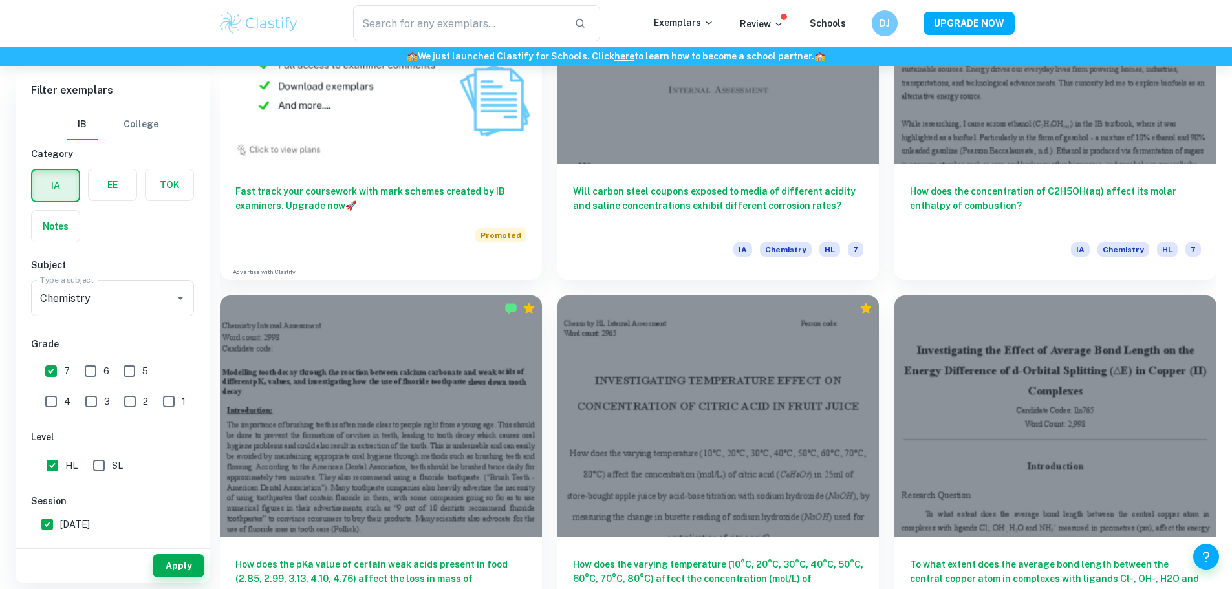
scroll to position [1228, 0]
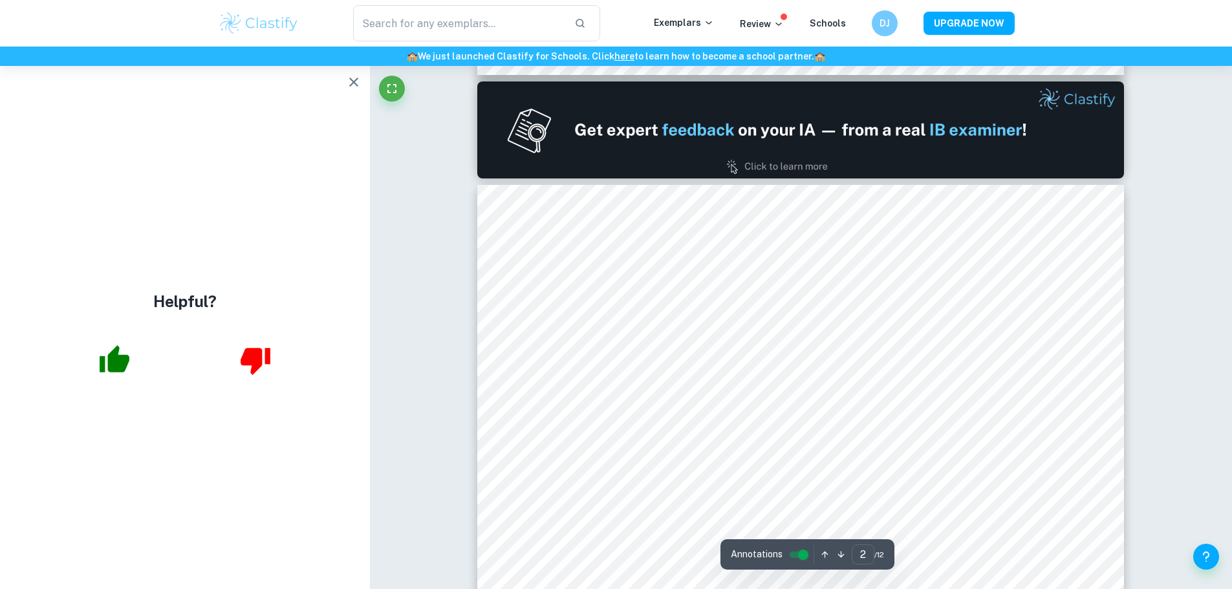
type input "1"
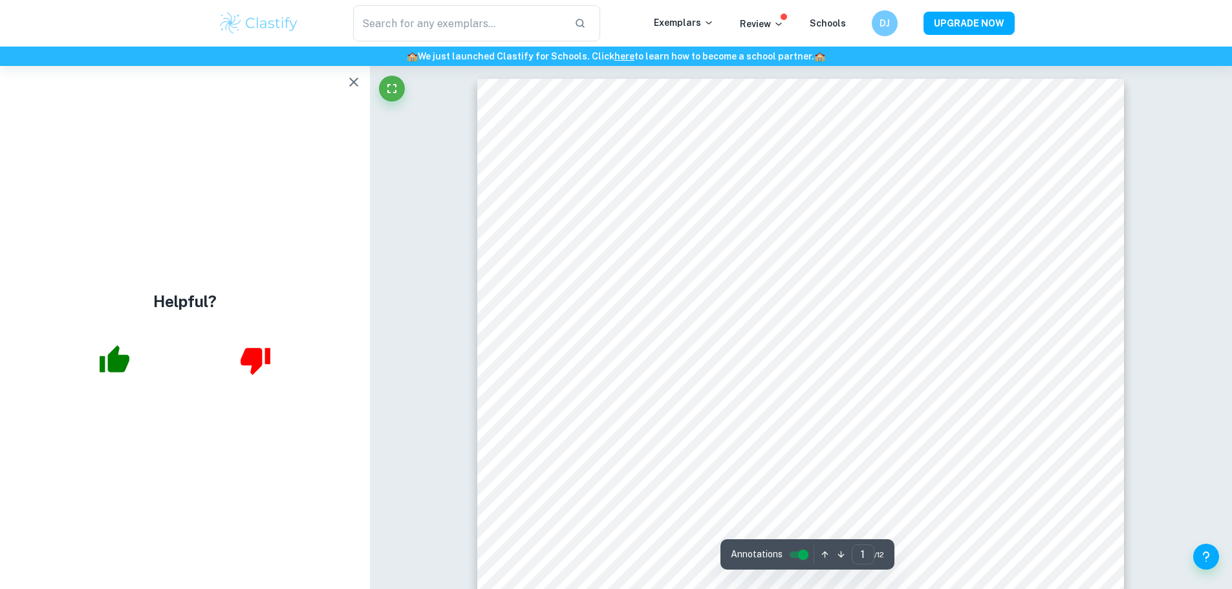
click at [357, 83] on icon "button" at bounding box center [354, 82] width 16 height 16
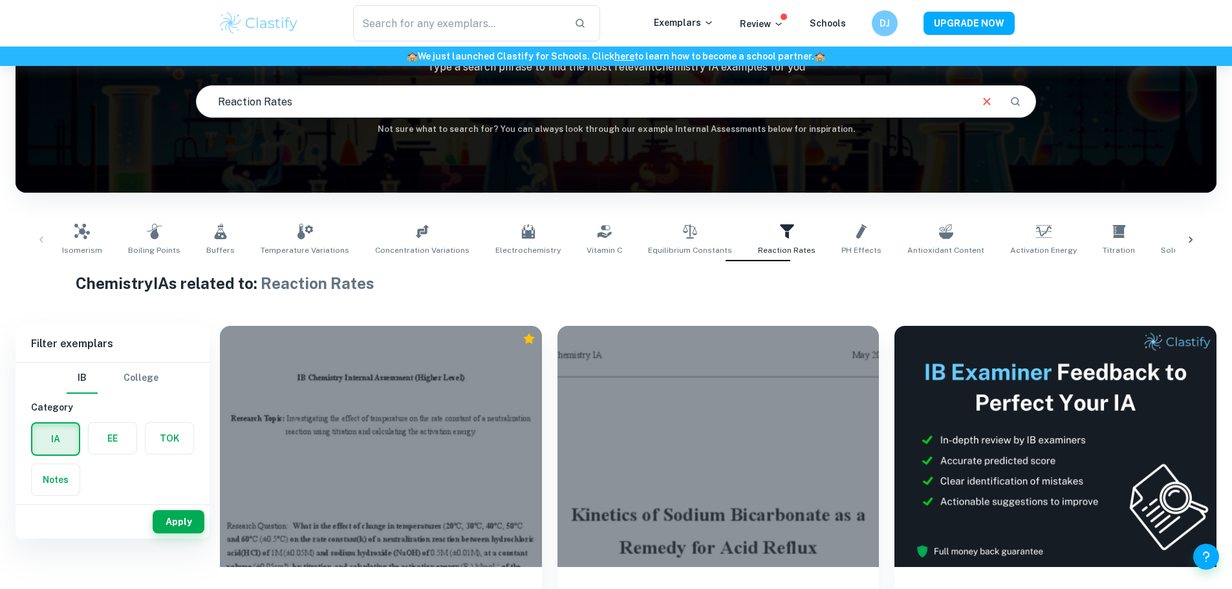
scroll to position [131, 0]
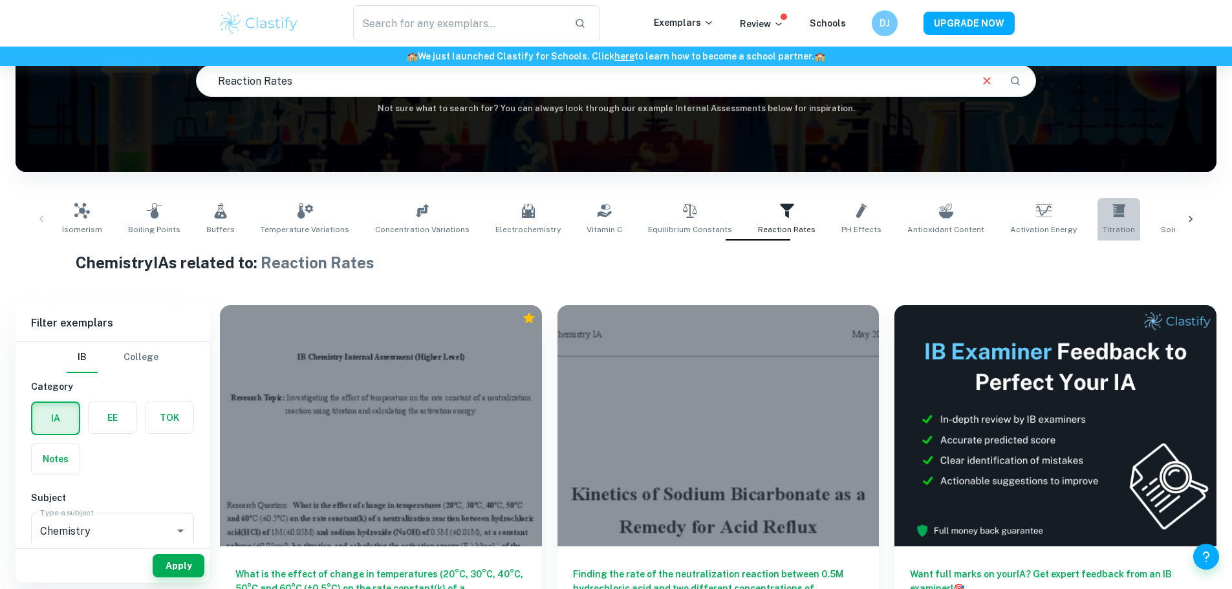
click at [1111, 215] on icon at bounding box center [1119, 211] width 16 height 16
type input "Titration"
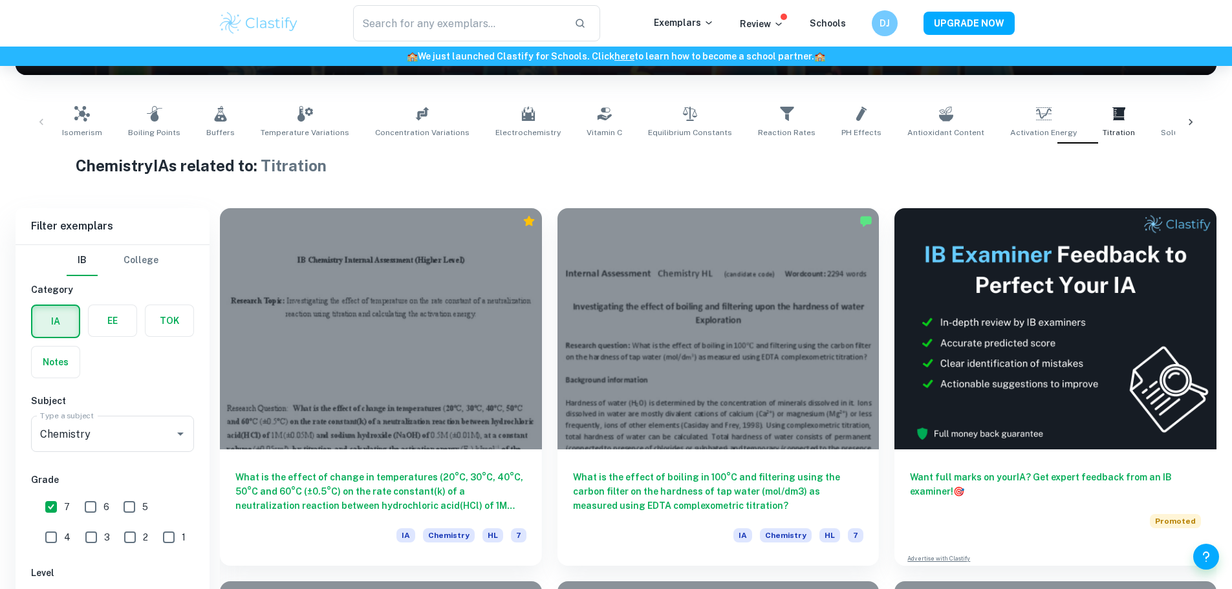
scroll to position [323, 0]
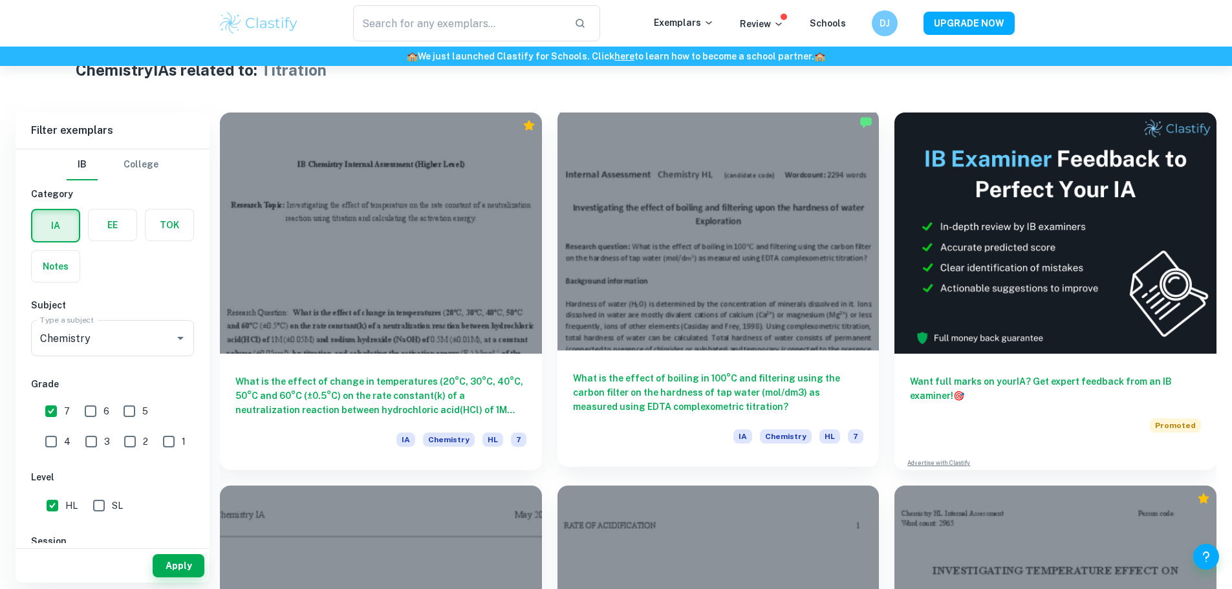
click at [565, 350] on div "What is the effect of boiling in 100°C and filtering using the carbon filter on…" at bounding box center [718, 408] width 322 height 116
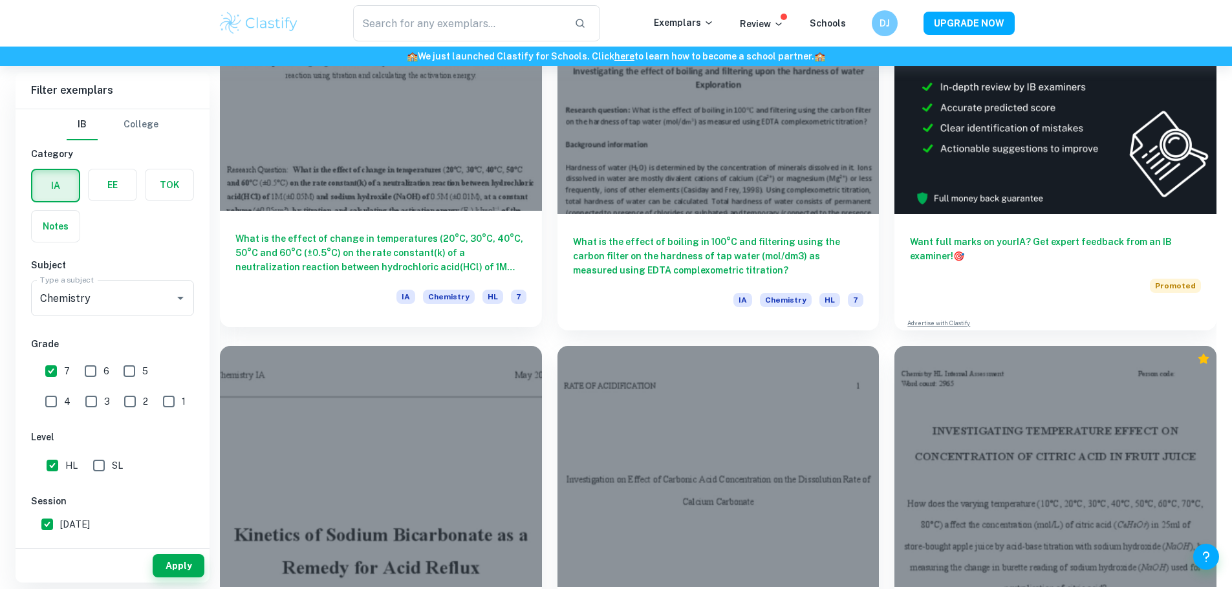
scroll to position [454, 0]
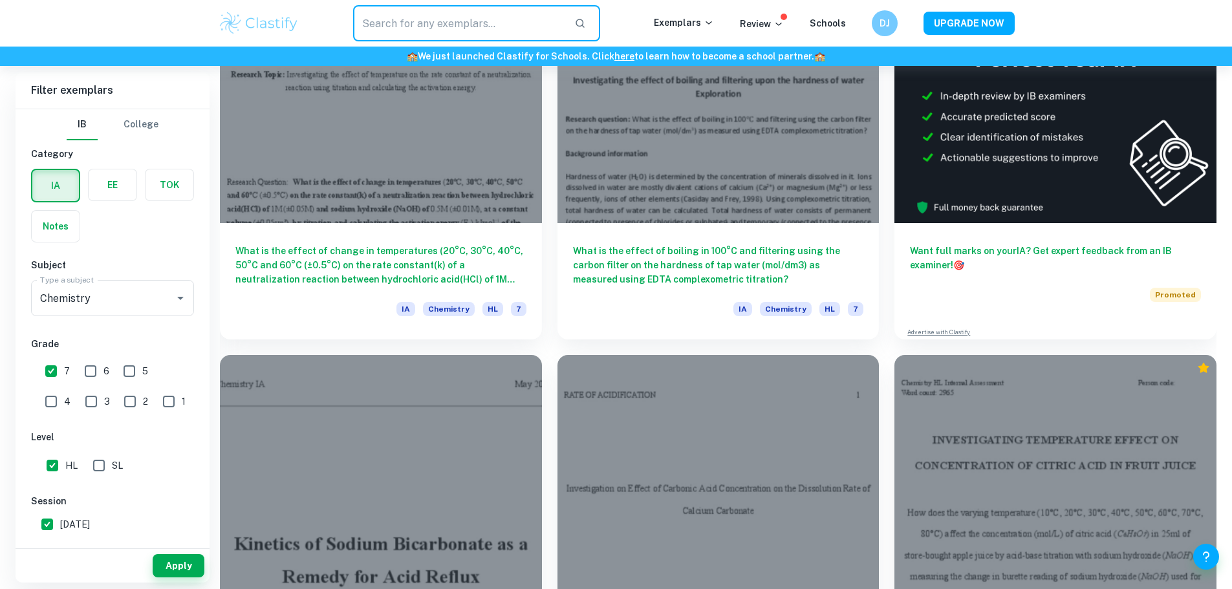
click at [427, 27] on input "text" at bounding box center [458, 23] width 211 height 36
type input "penicllin"
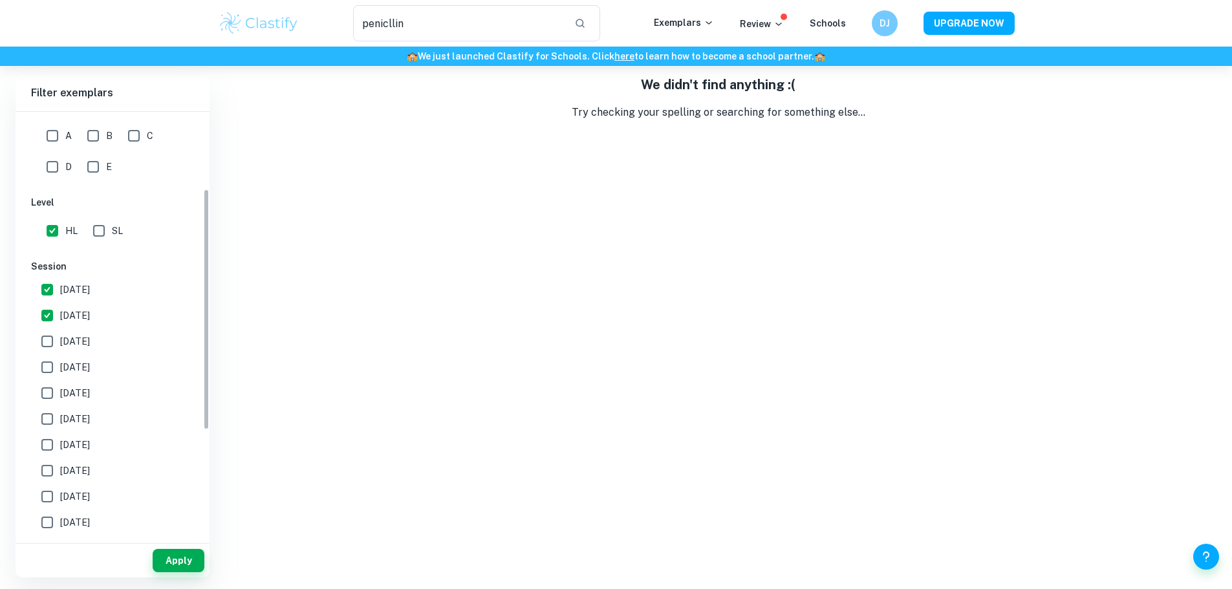
scroll to position [323, 0]
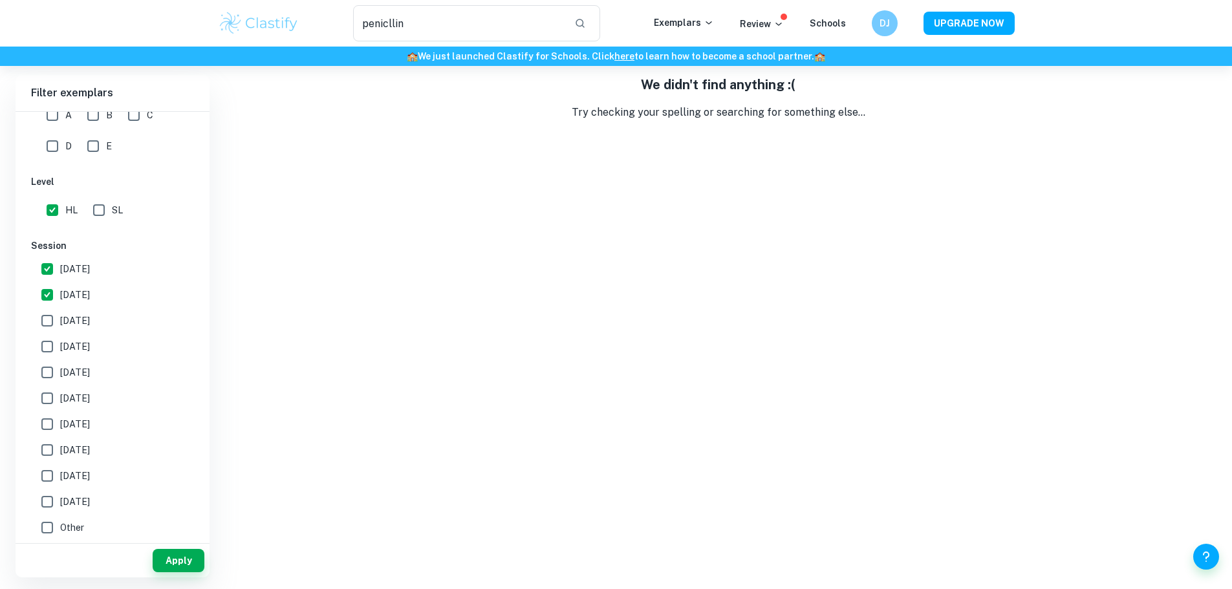
click at [83, 274] on span "[DATE]" at bounding box center [75, 269] width 30 height 14
click at [60, 274] on input "[DATE]" at bounding box center [47, 269] width 26 height 26
checkbox input "false"
click at [78, 293] on span "[DATE]" at bounding box center [75, 295] width 30 height 14
click at [60, 293] on input "[DATE]" at bounding box center [47, 295] width 26 height 26
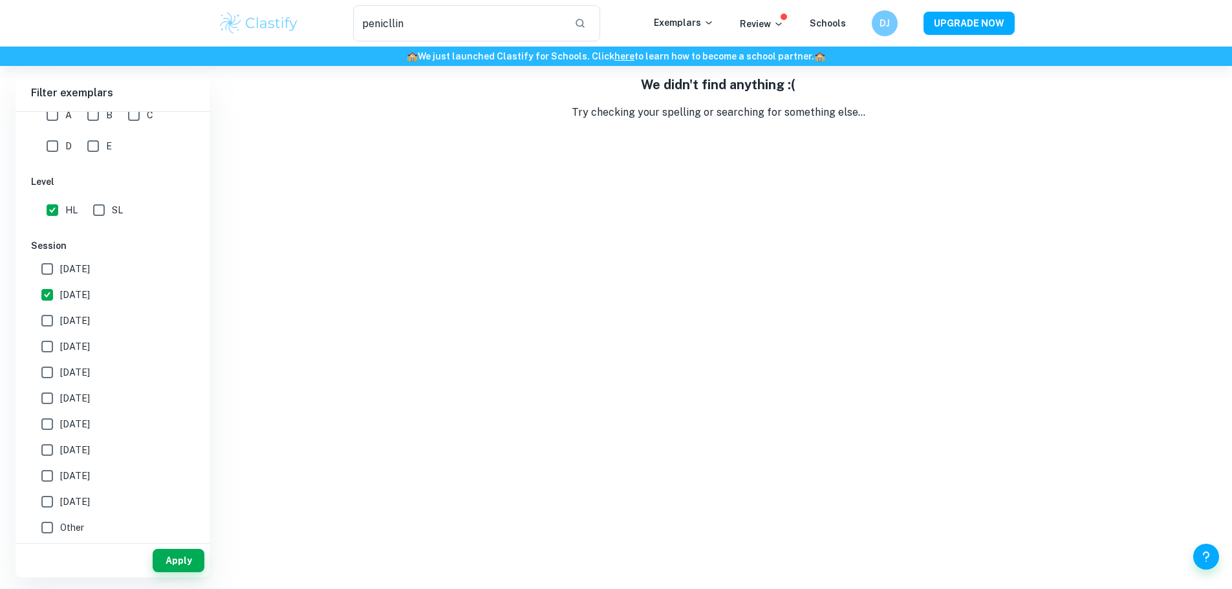
checkbox input "false"
click at [187, 561] on button "Apply" at bounding box center [179, 560] width 52 height 23
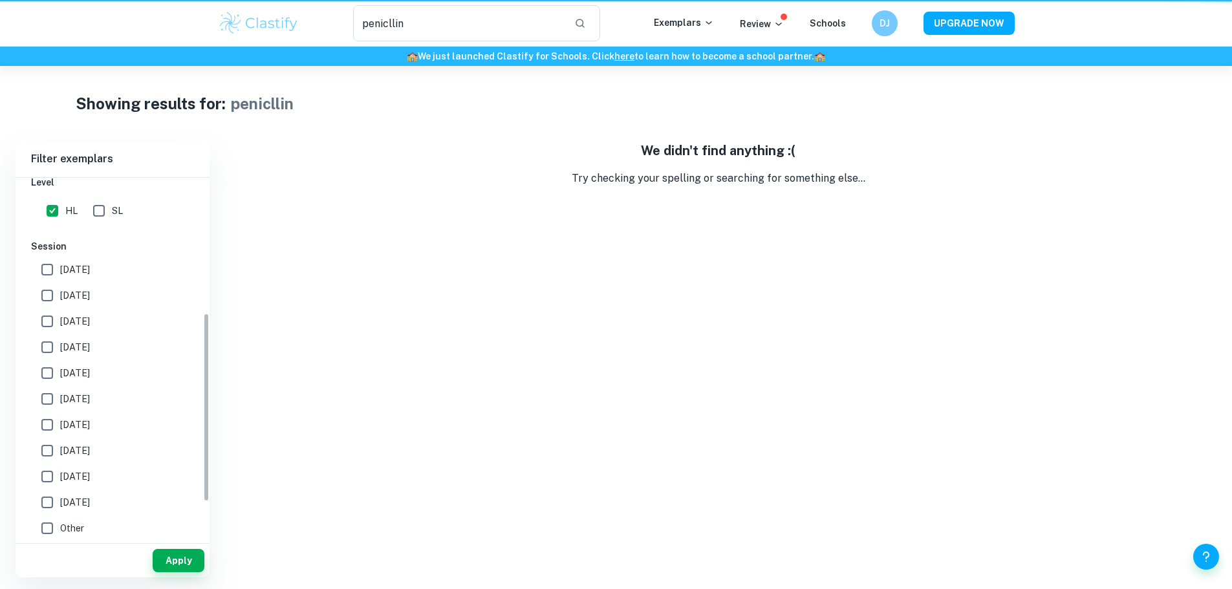
scroll to position [258, 0]
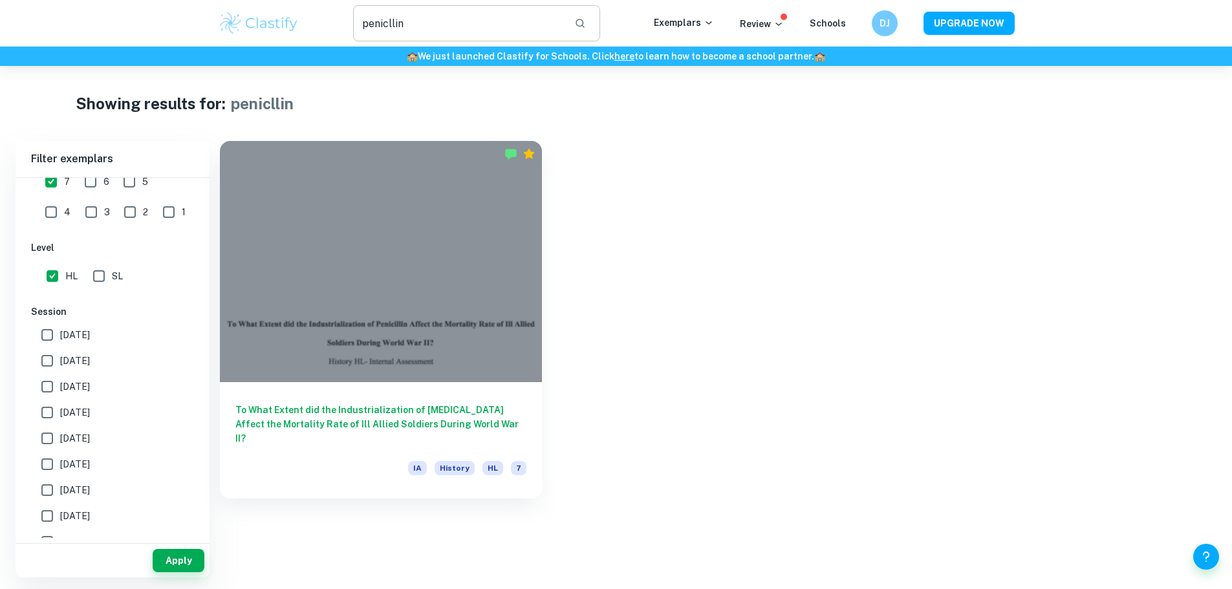
click at [422, 32] on input "penicllin" at bounding box center [458, 23] width 211 height 36
type input "amoxicillin"
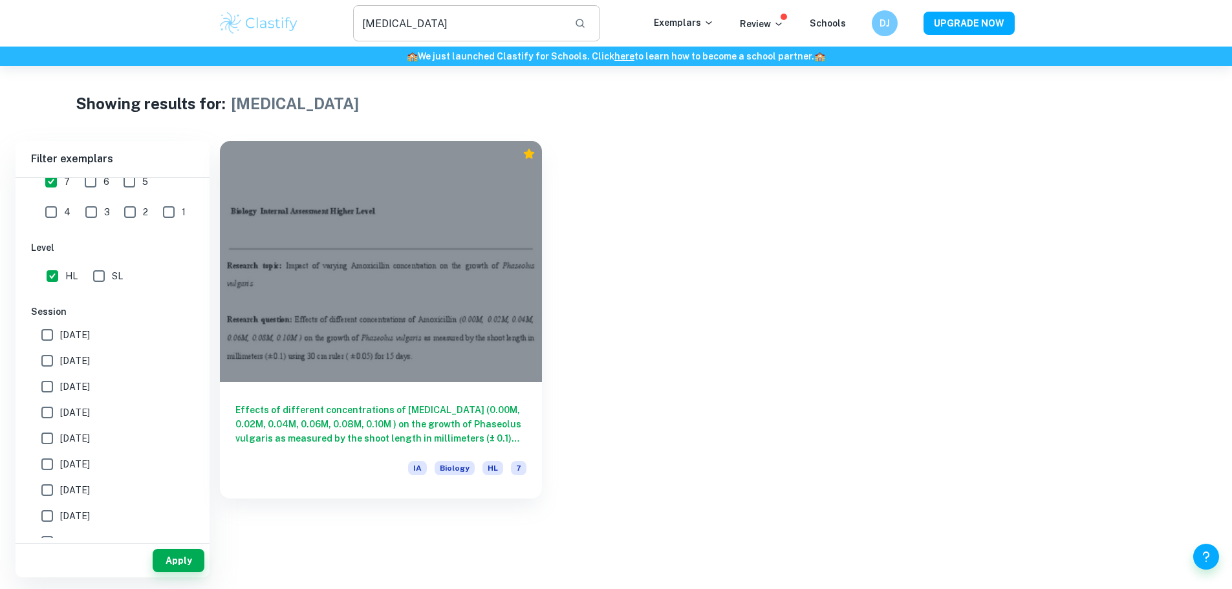
click at [421, 32] on input "amoxicillin" at bounding box center [458, 23] width 211 height 36
type input "asprin"
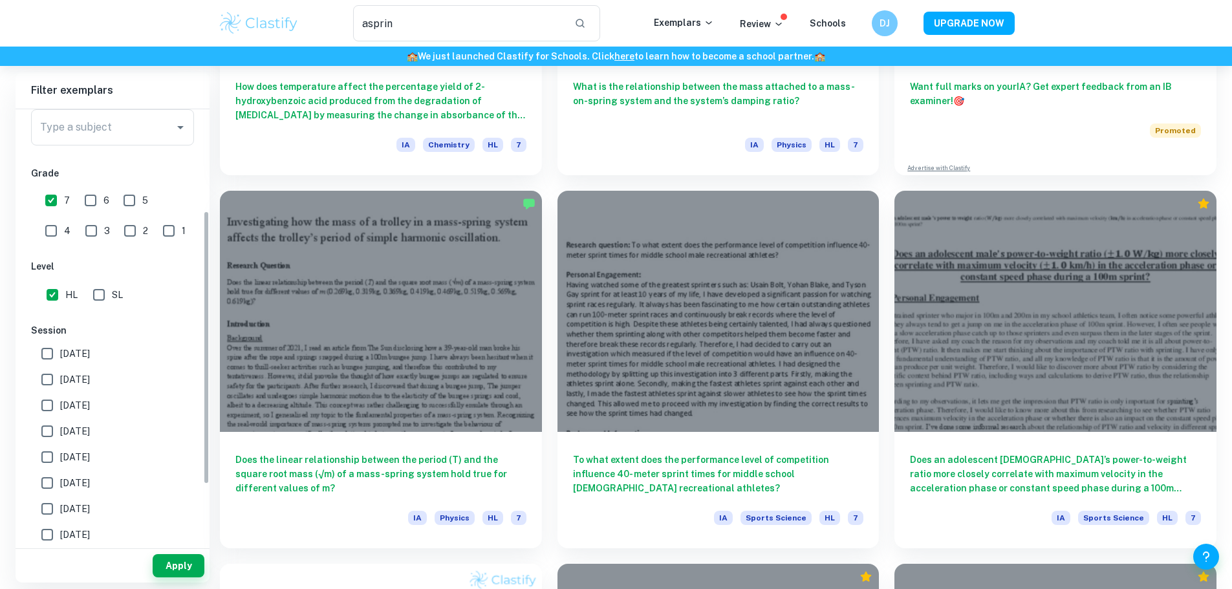
scroll to position [129, 0]
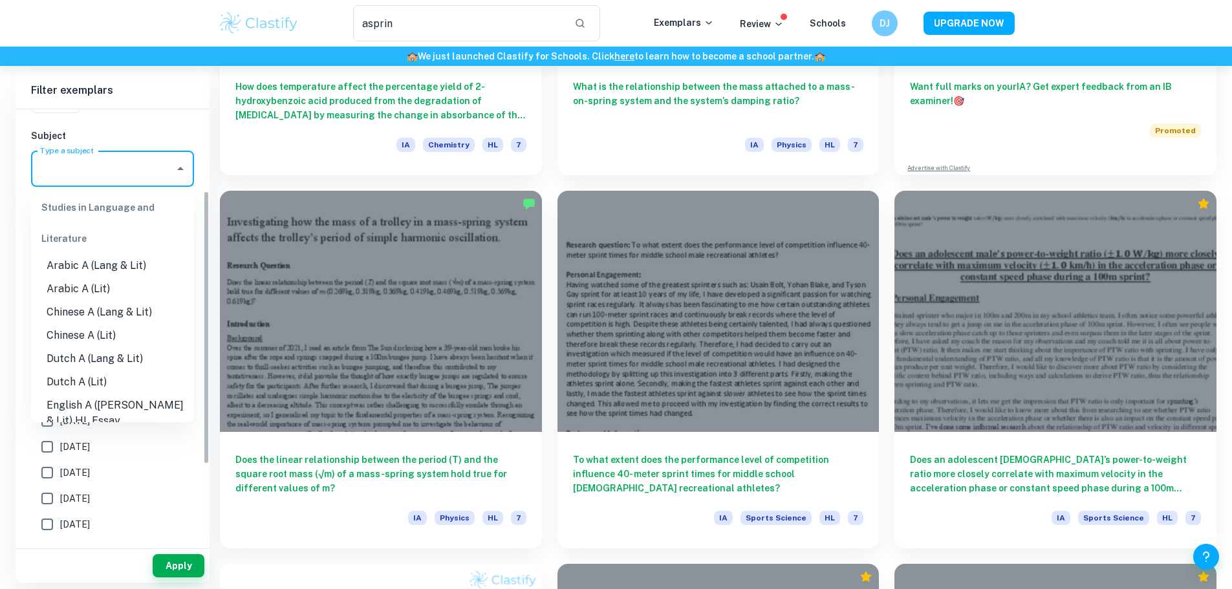
click at [134, 166] on input "Type a subject" at bounding box center [103, 168] width 132 height 25
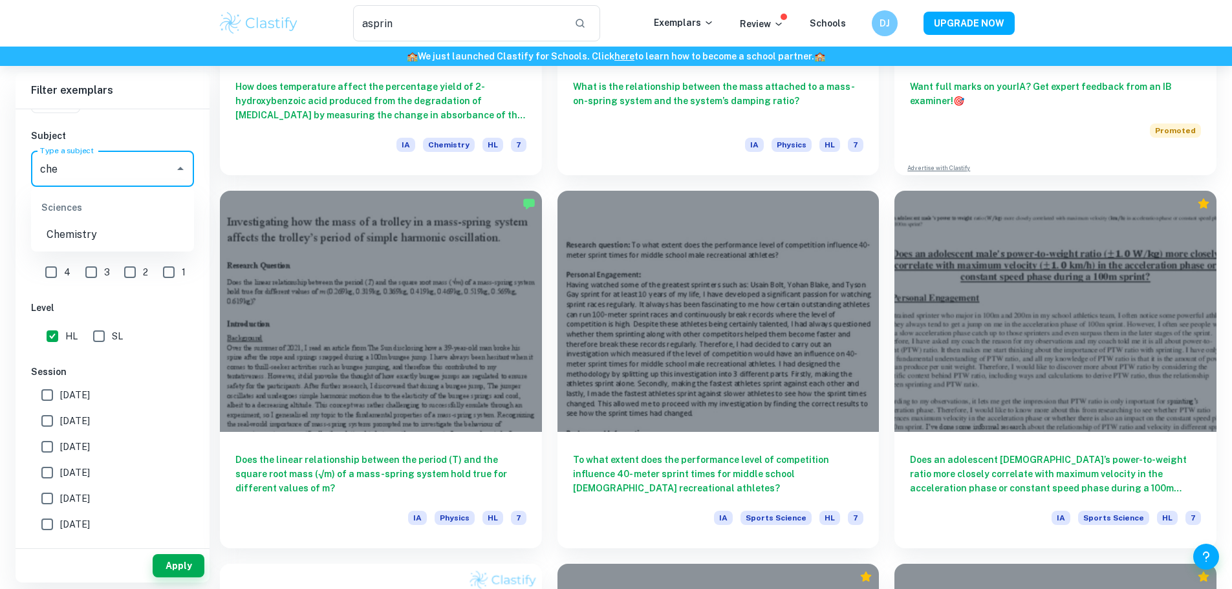
click at [96, 233] on li "Chemistry" at bounding box center [112, 234] width 163 height 23
type input "Chemistry"
click at [171, 564] on button "Apply" at bounding box center [179, 565] width 52 height 23
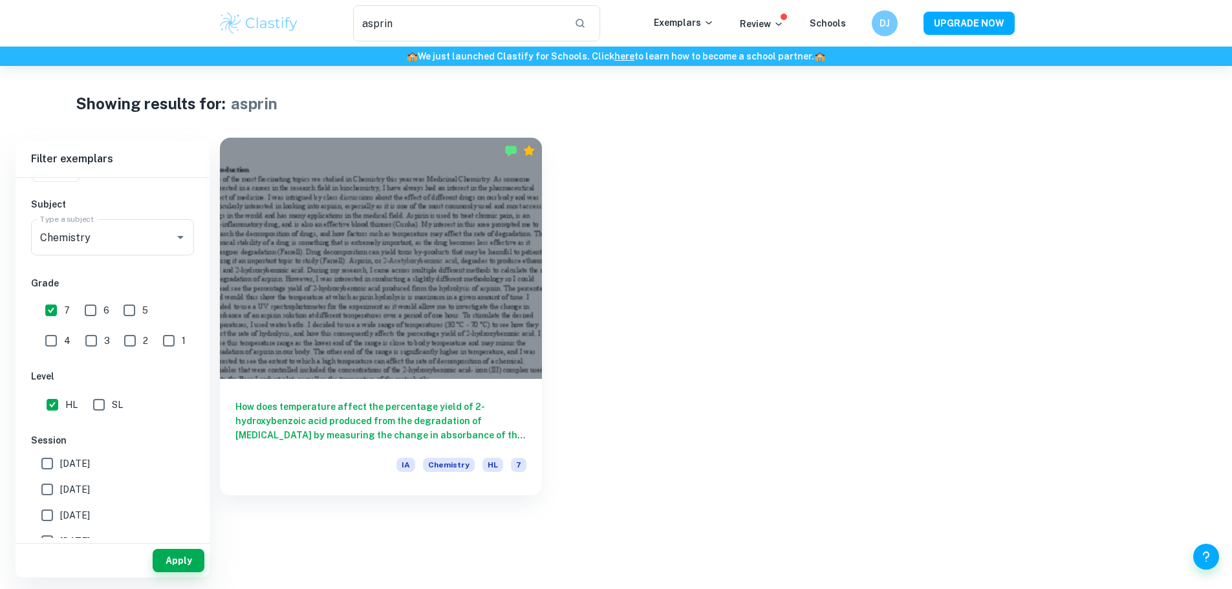
click at [339, 238] on div at bounding box center [381, 258] width 322 height 241
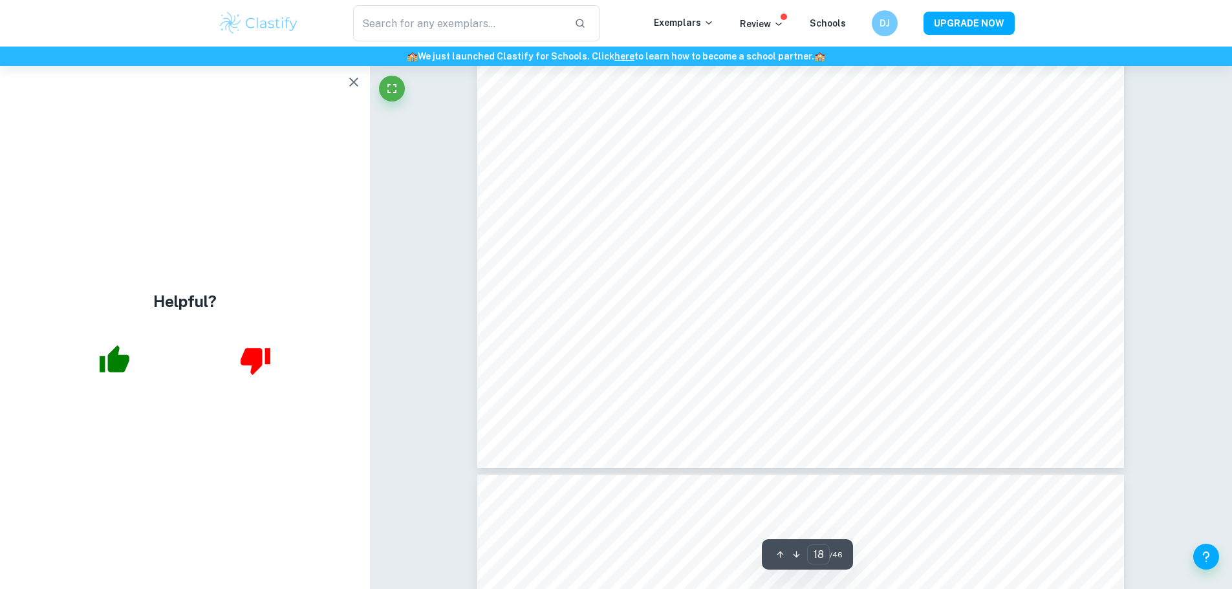
scroll to position [15518, 0]
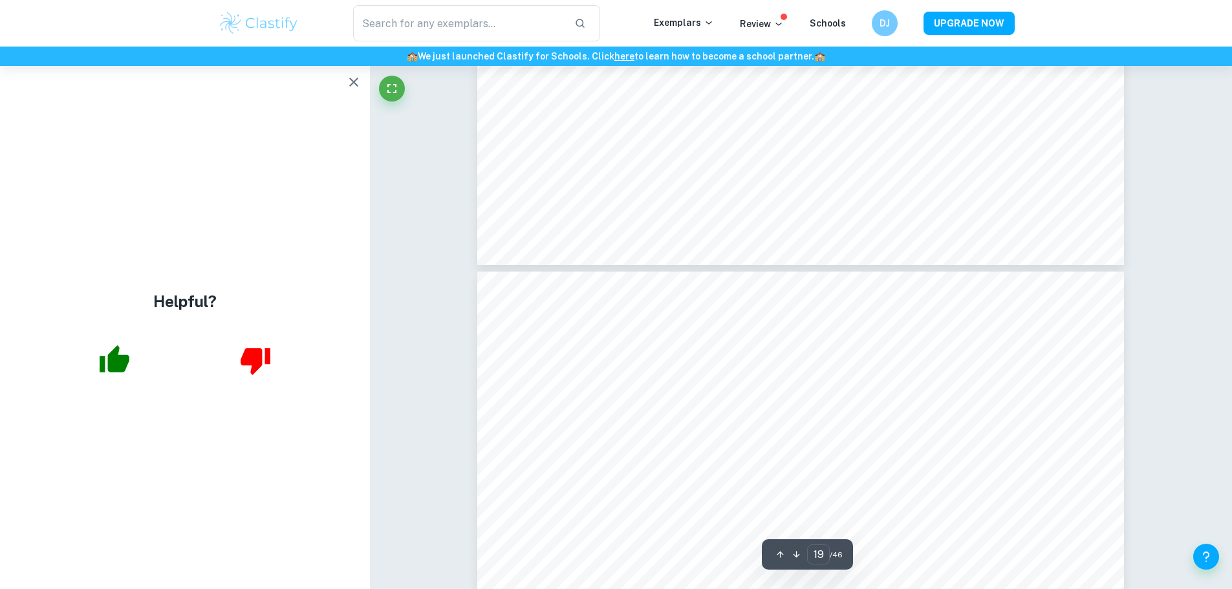
type input "18"
